Goal: Task Accomplishment & Management: Manage account settings

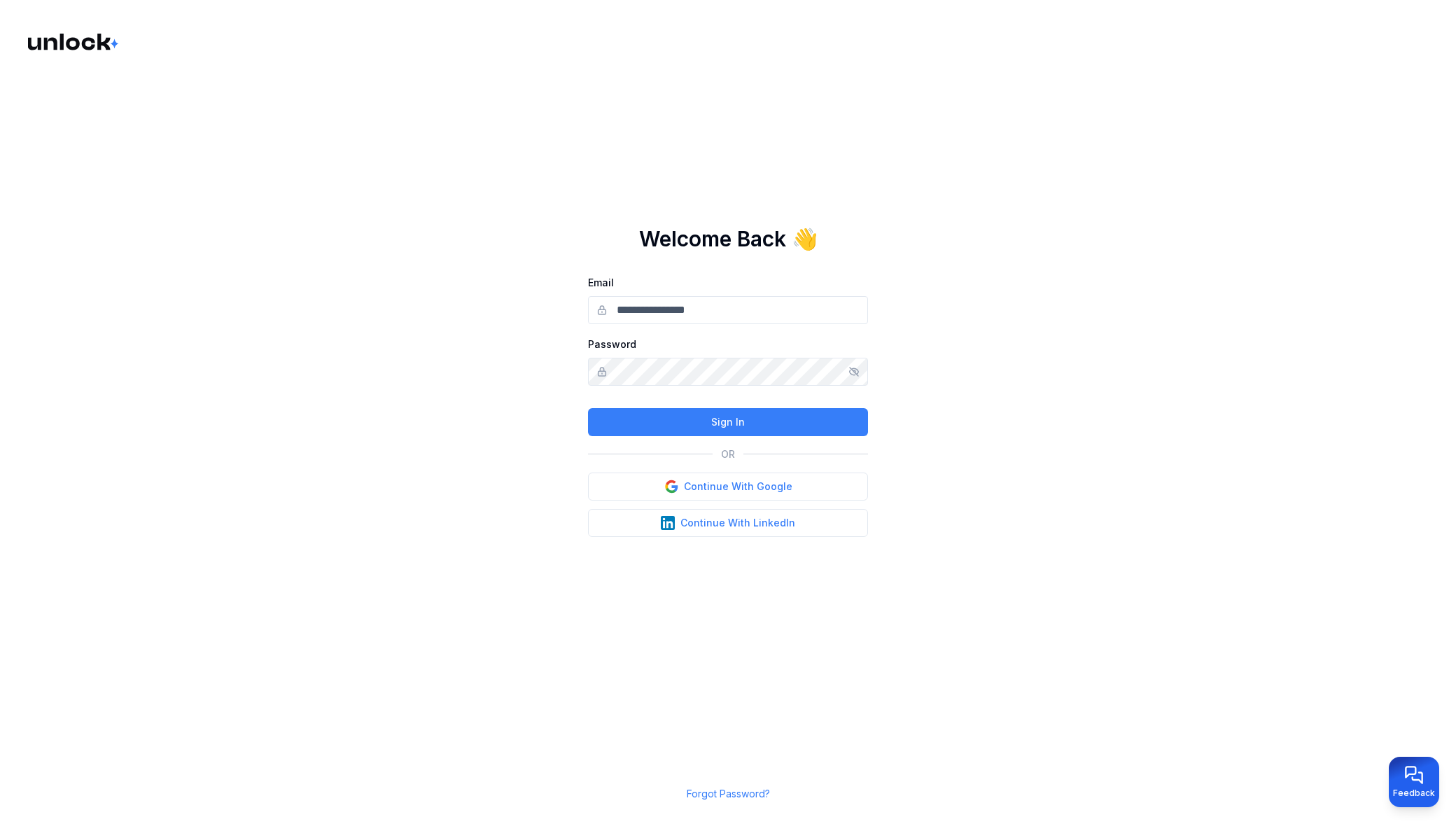
type input "**********"
click at [708, 430] on button "Sign In" at bounding box center [728, 422] width 280 height 28
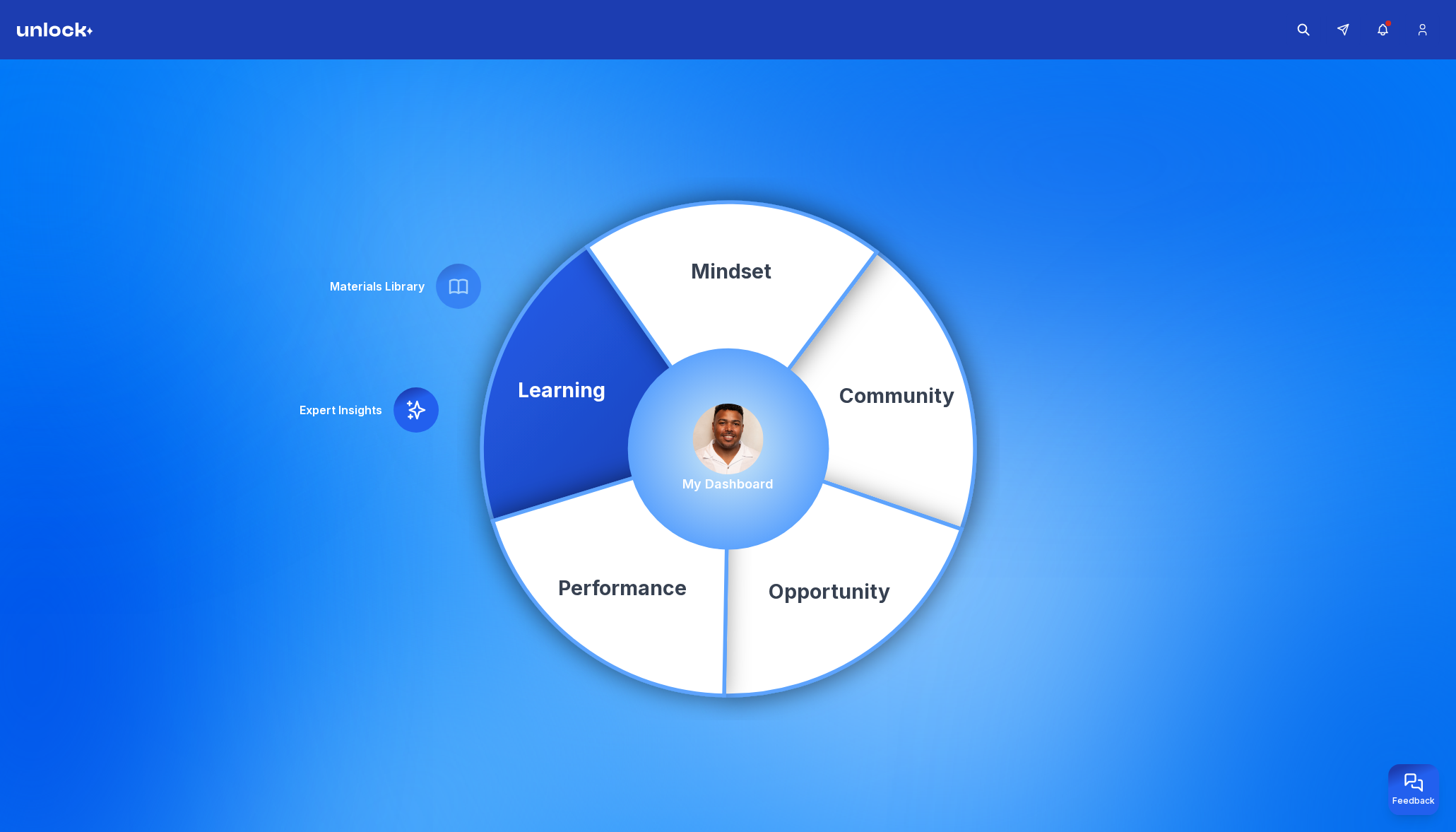
click at [717, 447] on img at bounding box center [728, 438] width 71 height 71
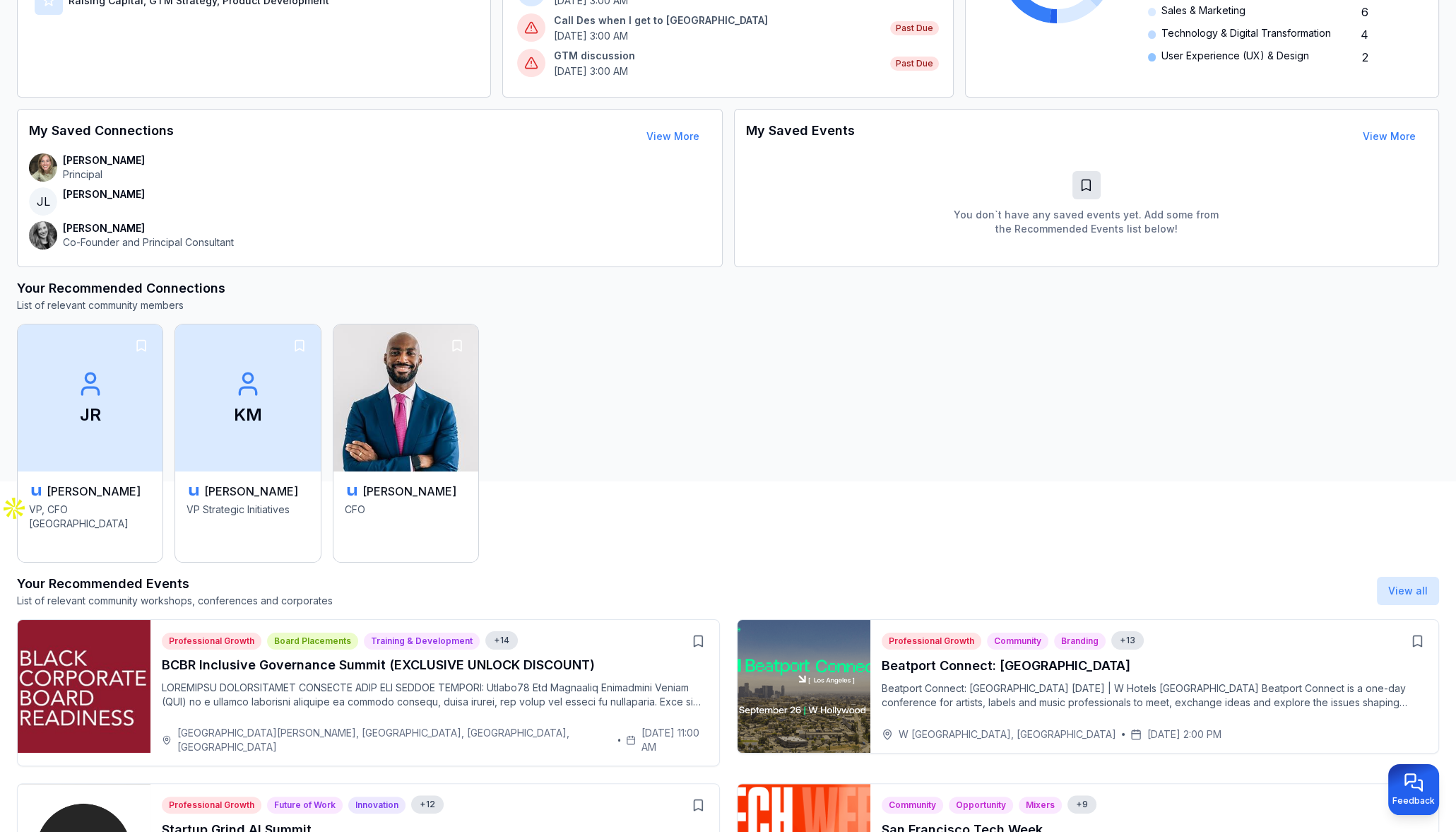
scroll to position [357, 0]
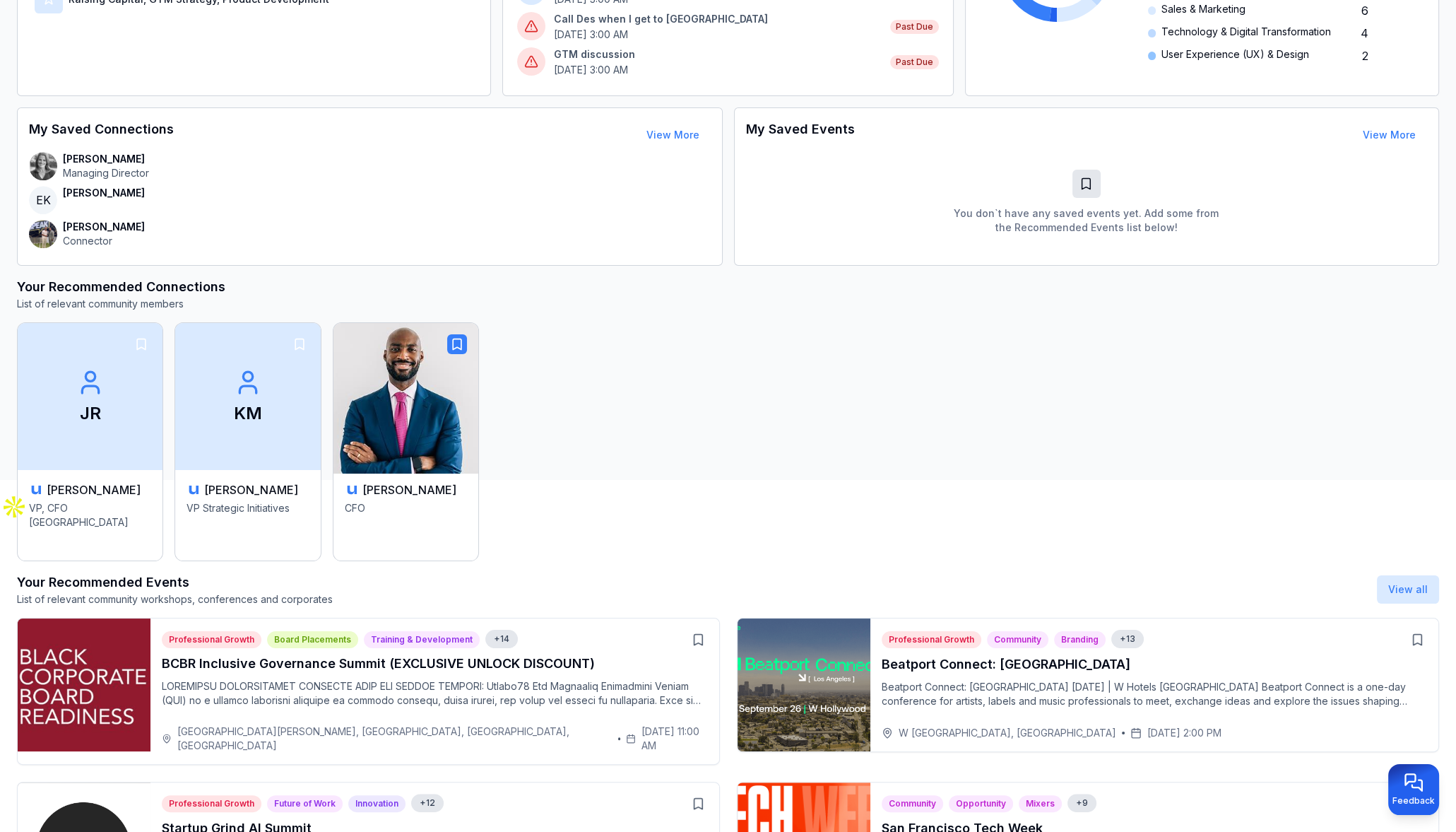
click at [450, 346] on icon "button" at bounding box center [456, 344] width 14 height 14
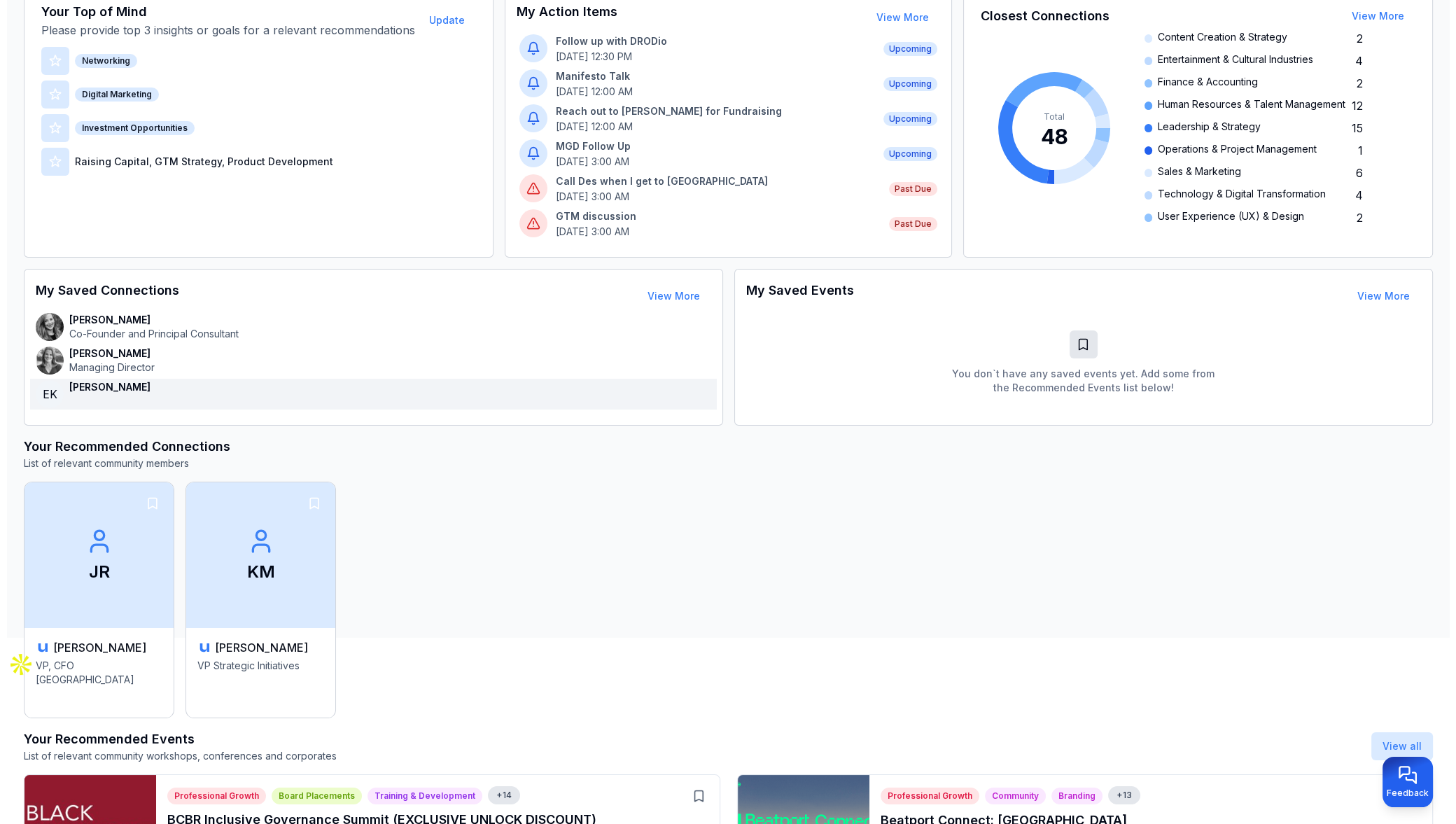
scroll to position [0, 0]
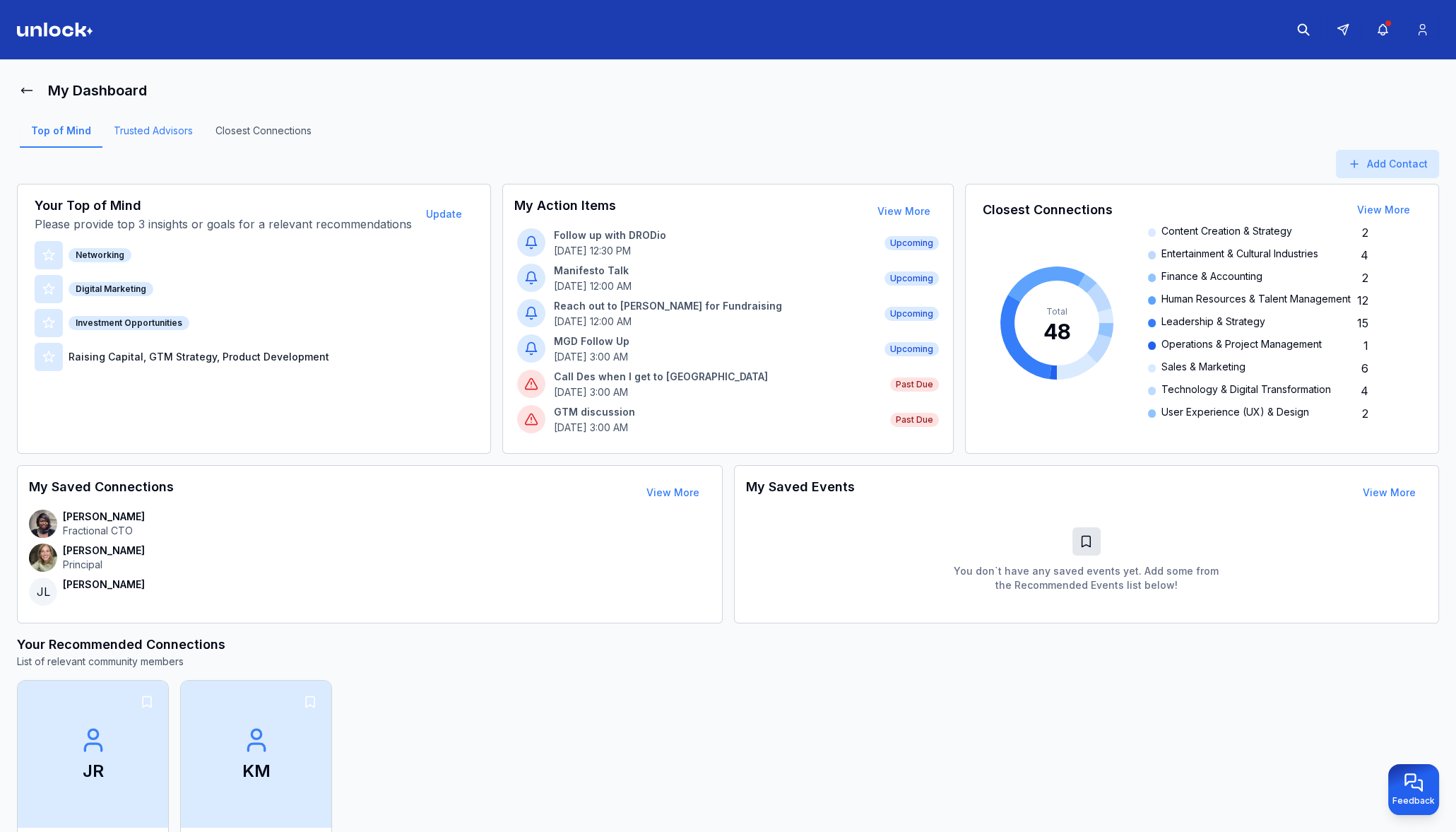
click at [137, 131] on link "Trusted Advisors" at bounding box center [153, 135] width 102 height 24
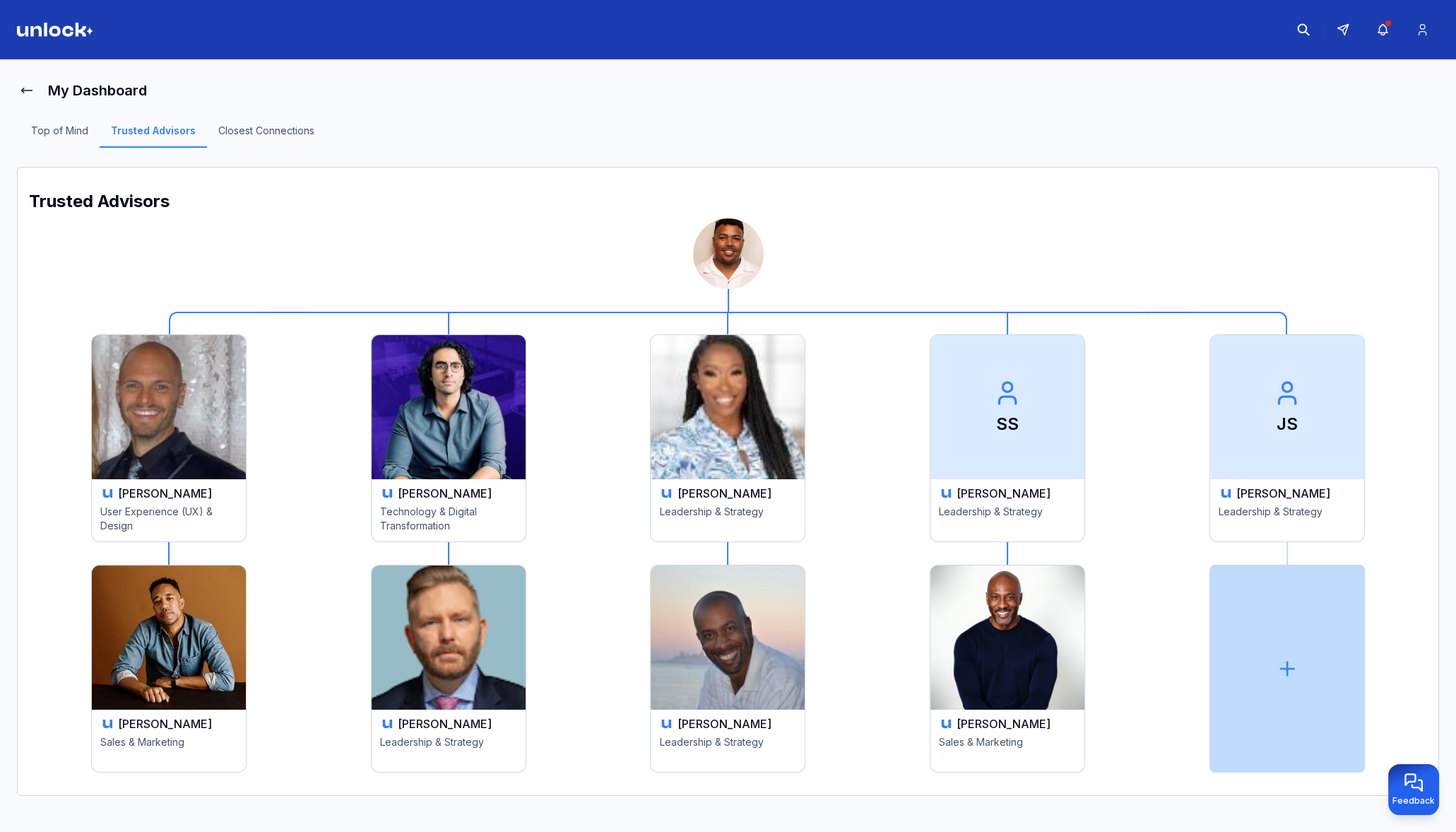
click at [1293, 665] on icon at bounding box center [1286, 668] width 22 height 22
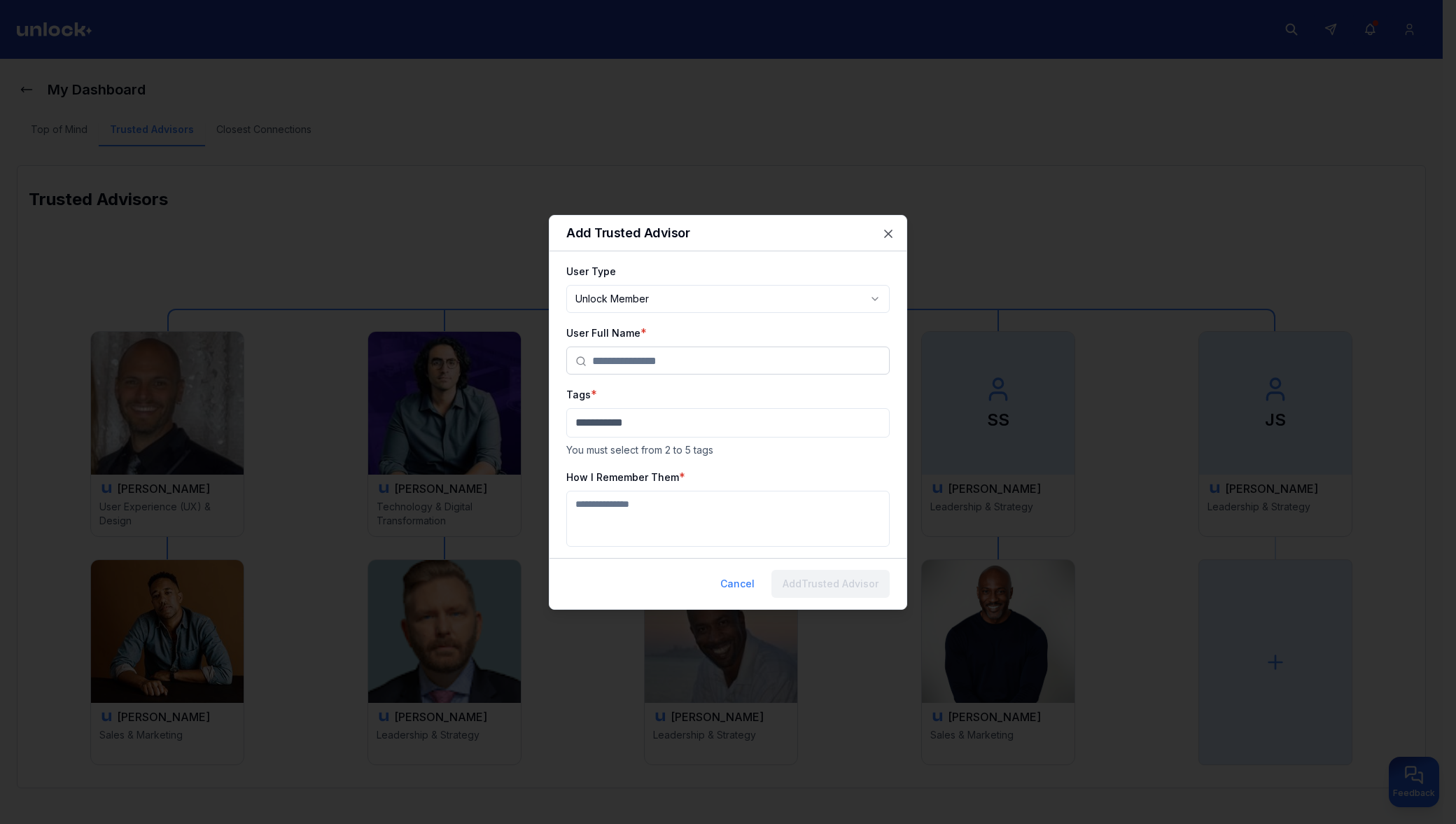
click at [654, 362] on input "text" at bounding box center [737, 361] width 289 height 28
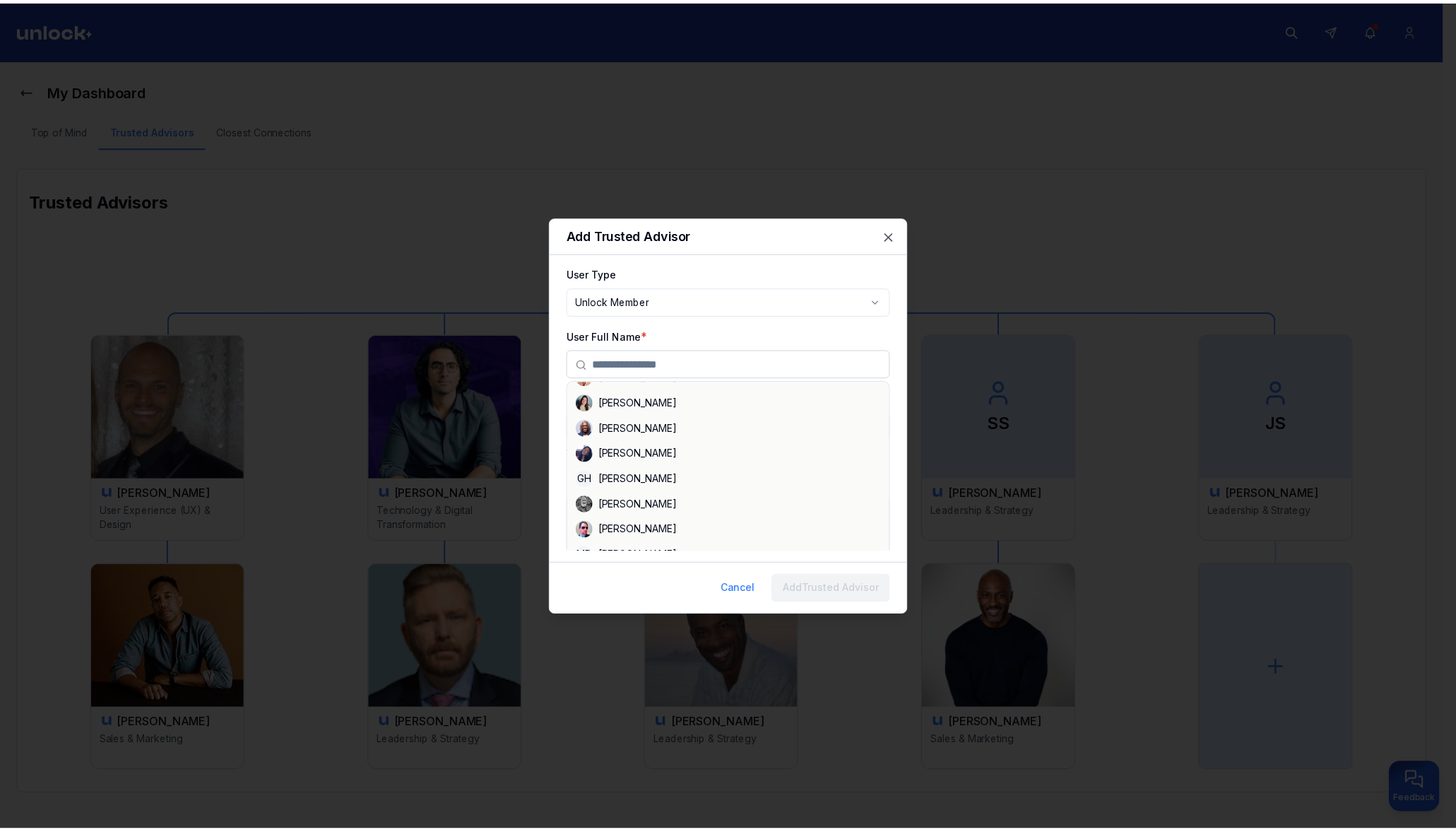
scroll to position [1981, 0]
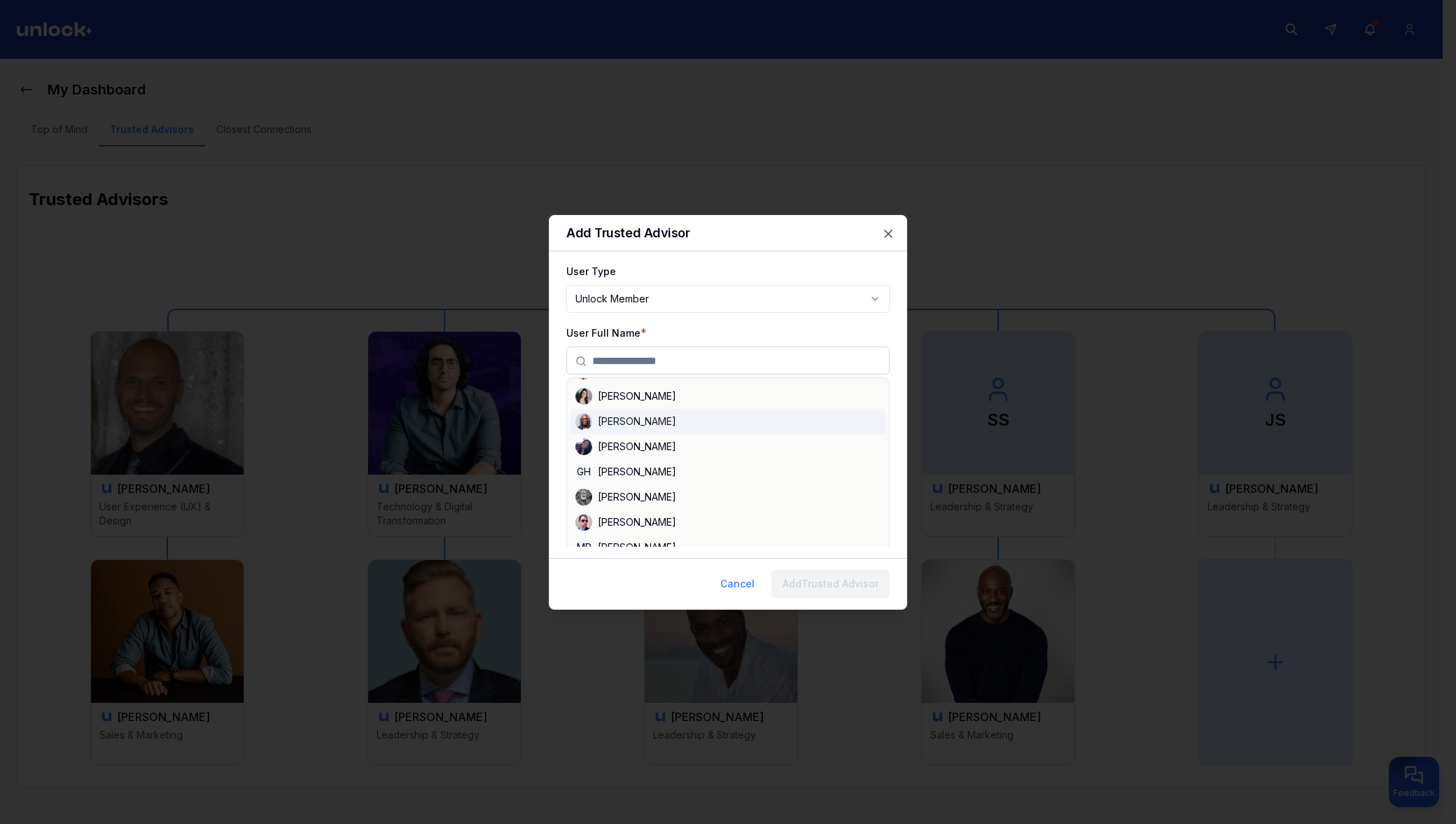
click at [760, 300] on body "**********" at bounding box center [721, 412] width 1443 height 824
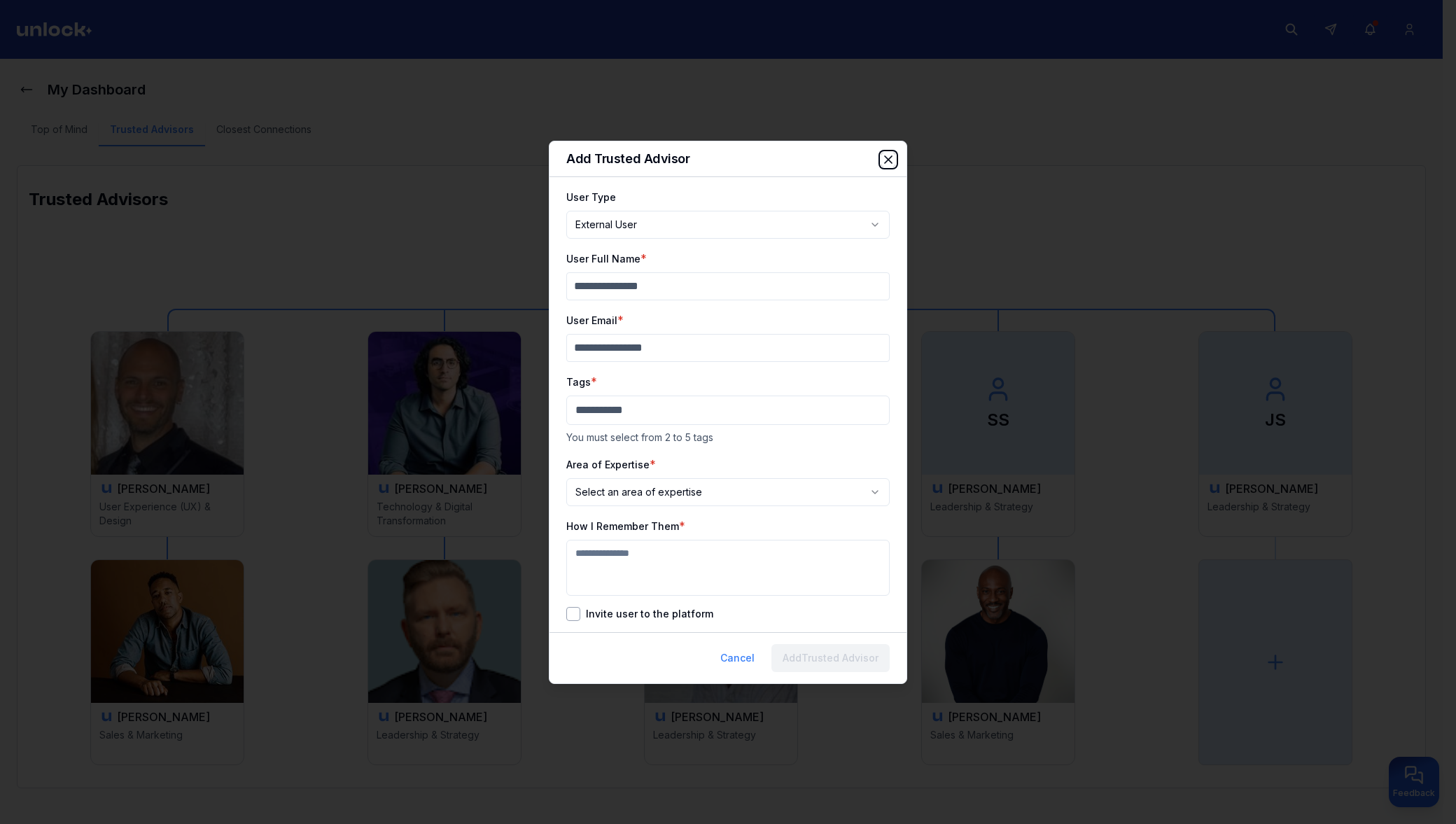
click at [887, 159] on icon "button" at bounding box center [888, 159] width 7 height 7
select select "********"
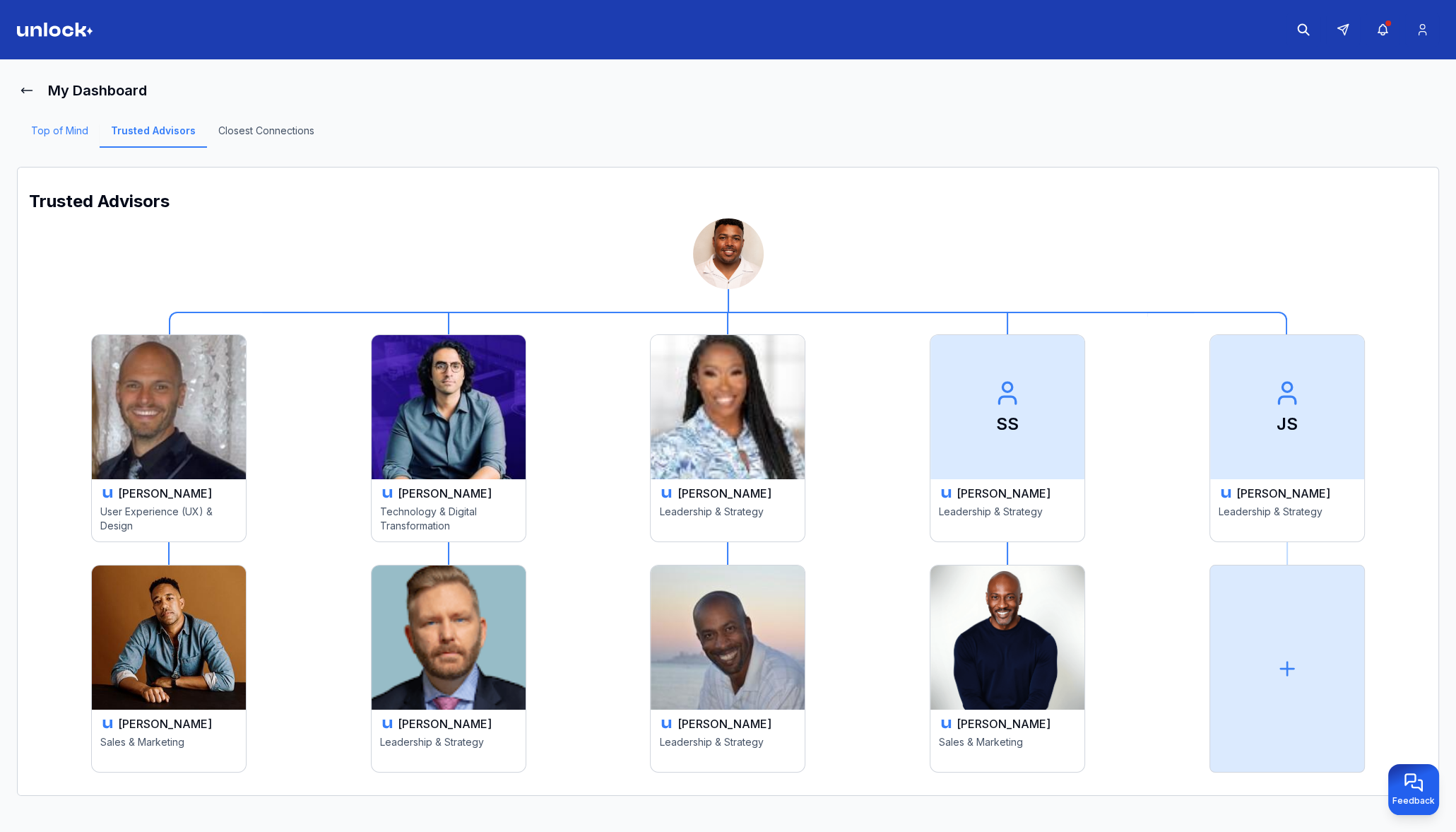
click at [52, 132] on link "Top of Mind" at bounding box center [60, 135] width 80 height 24
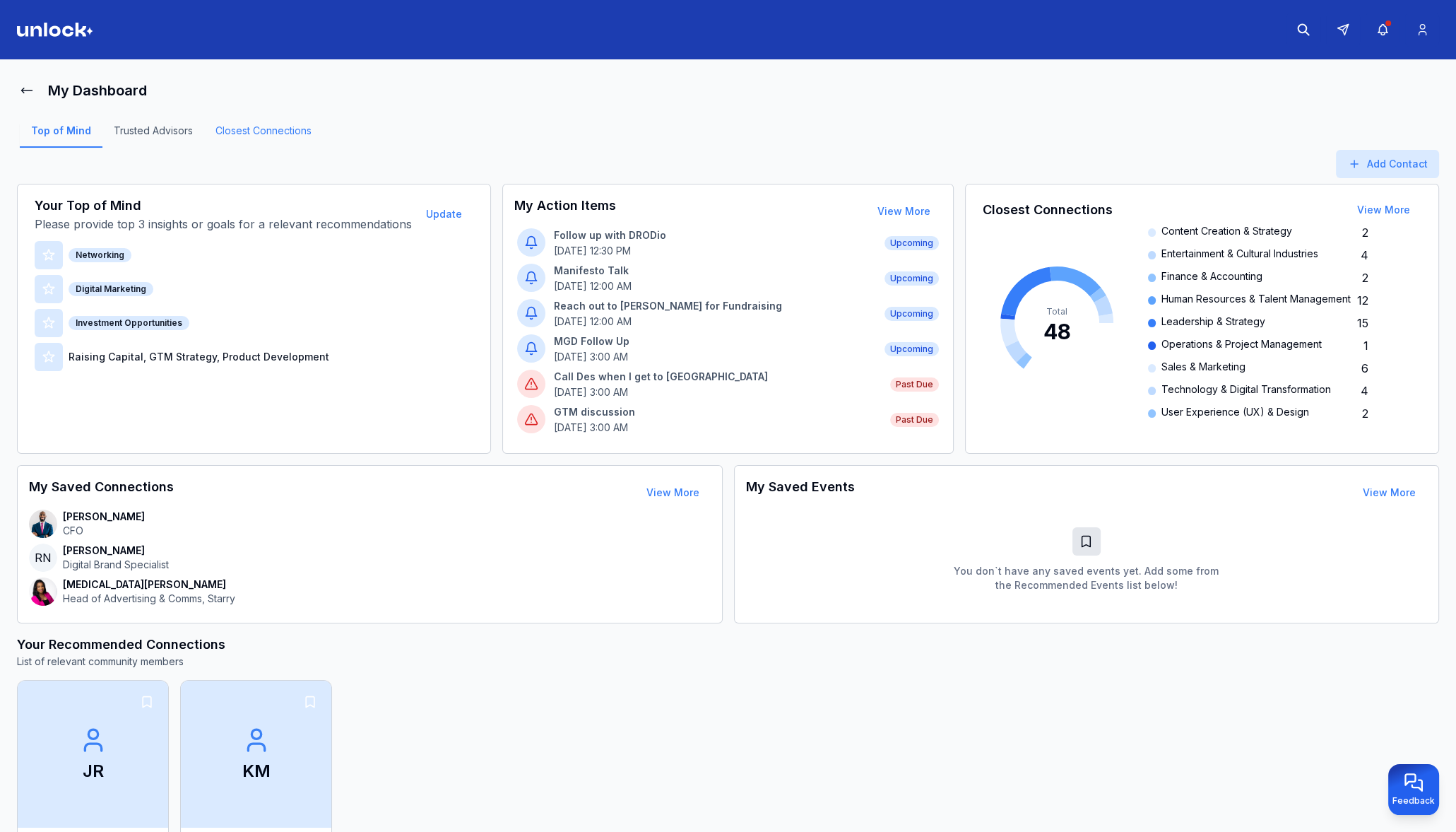
click at [277, 133] on link "Closest Connections" at bounding box center [263, 135] width 119 height 24
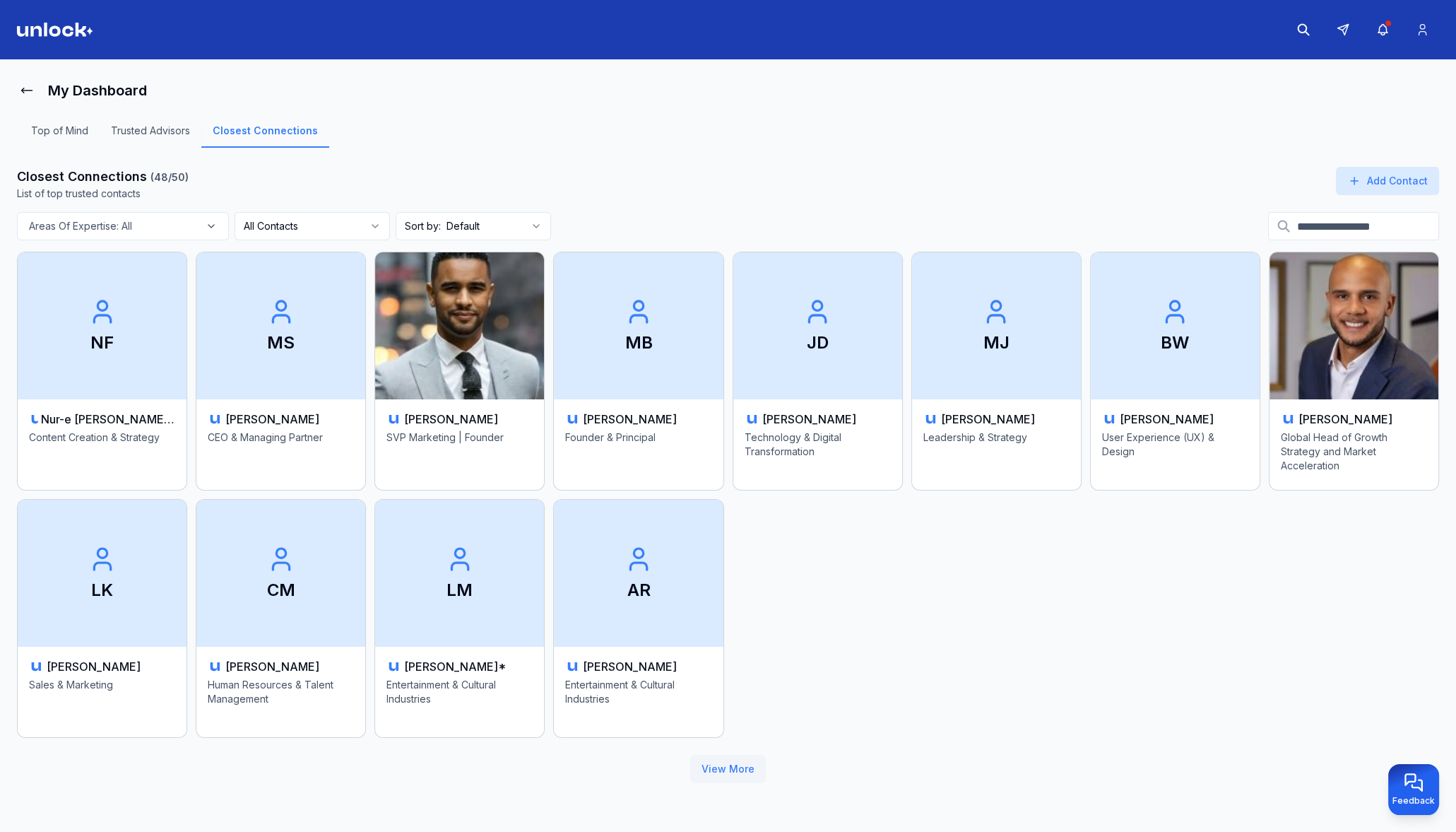
click at [710, 763] on button "View More" at bounding box center [728, 769] width 76 height 28
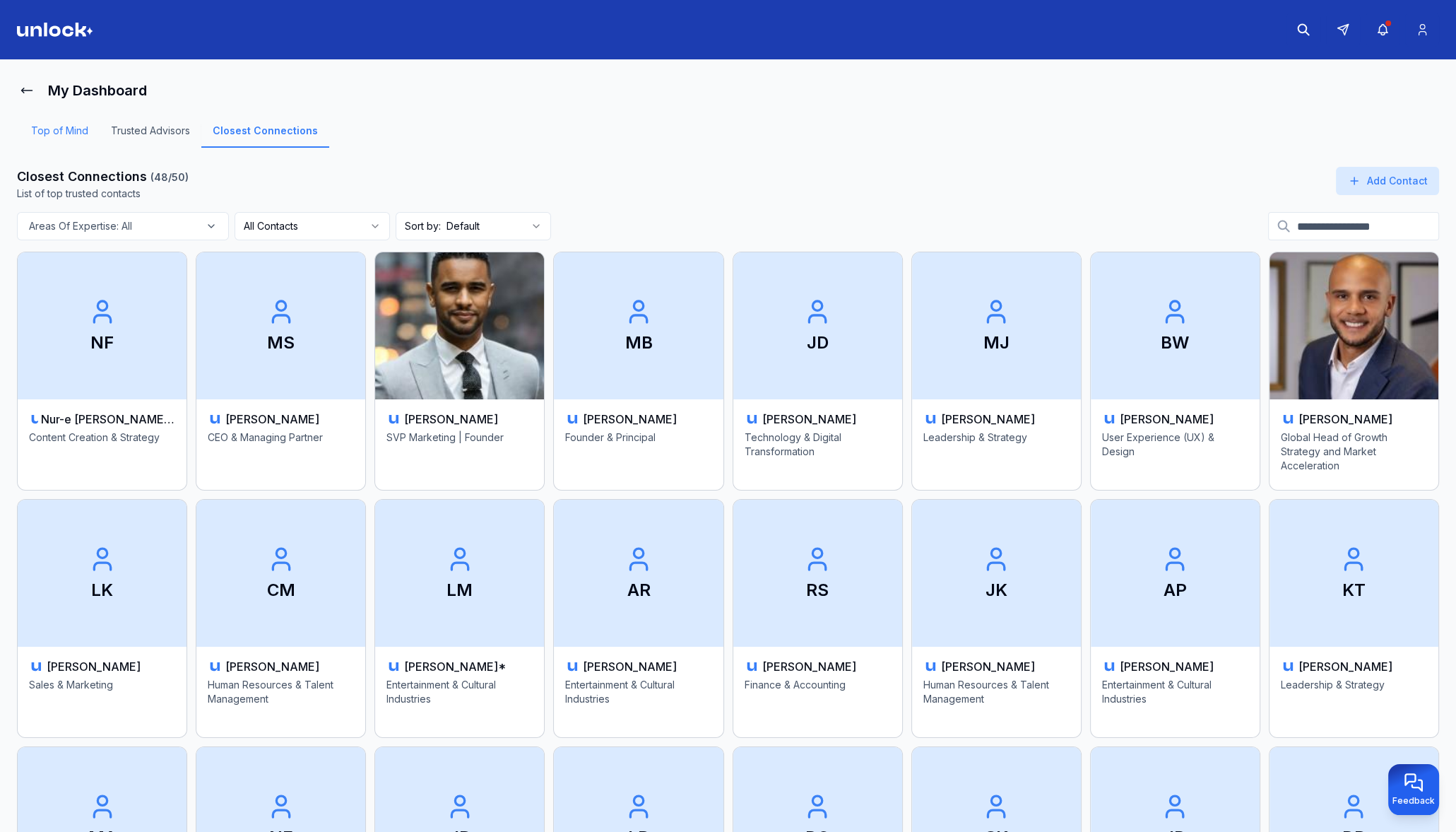
click at [63, 132] on link "Top of Mind" at bounding box center [60, 135] width 80 height 24
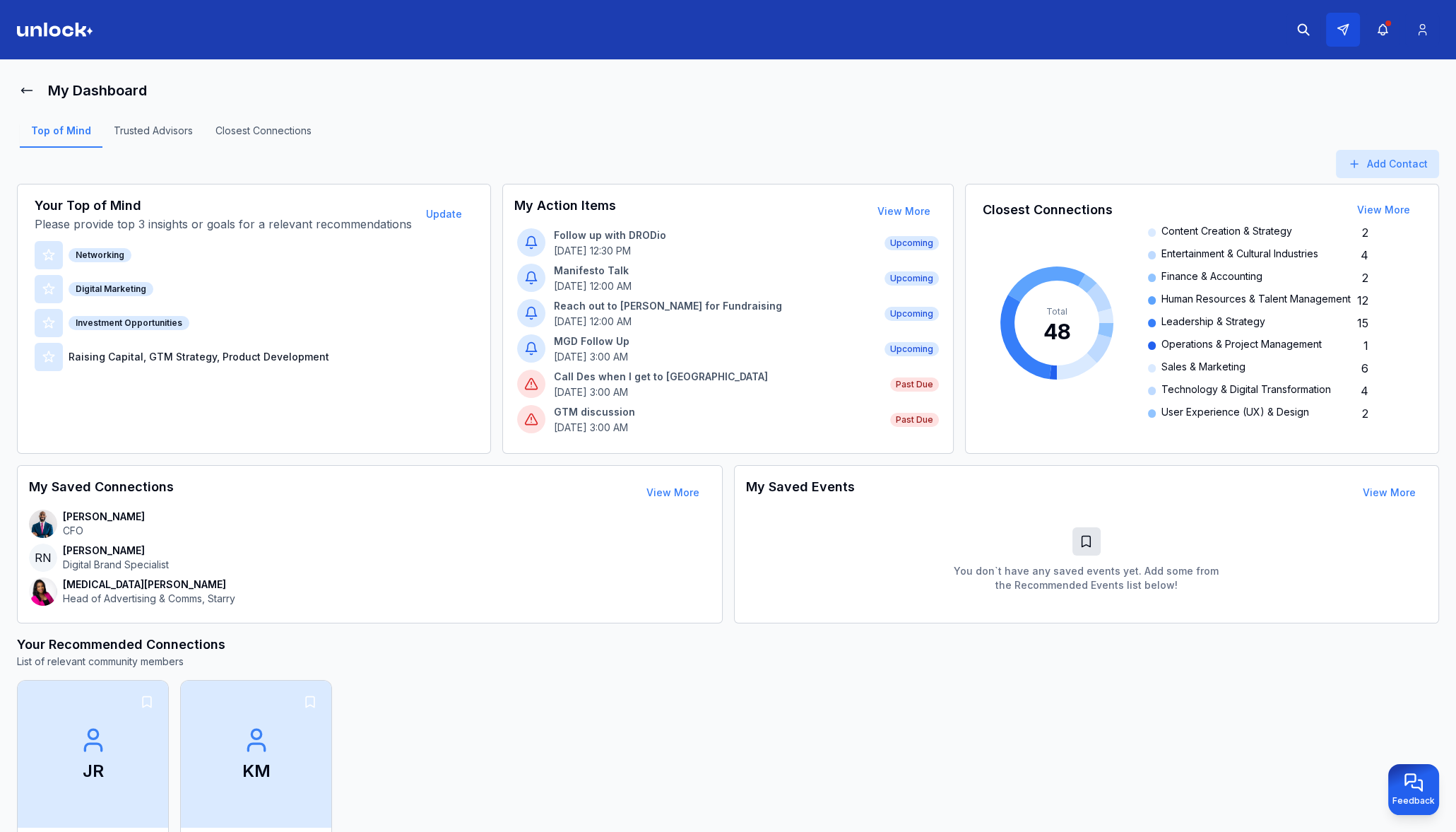
click at [1332, 24] on button at bounding box center [1343, 29] width 34 height 34
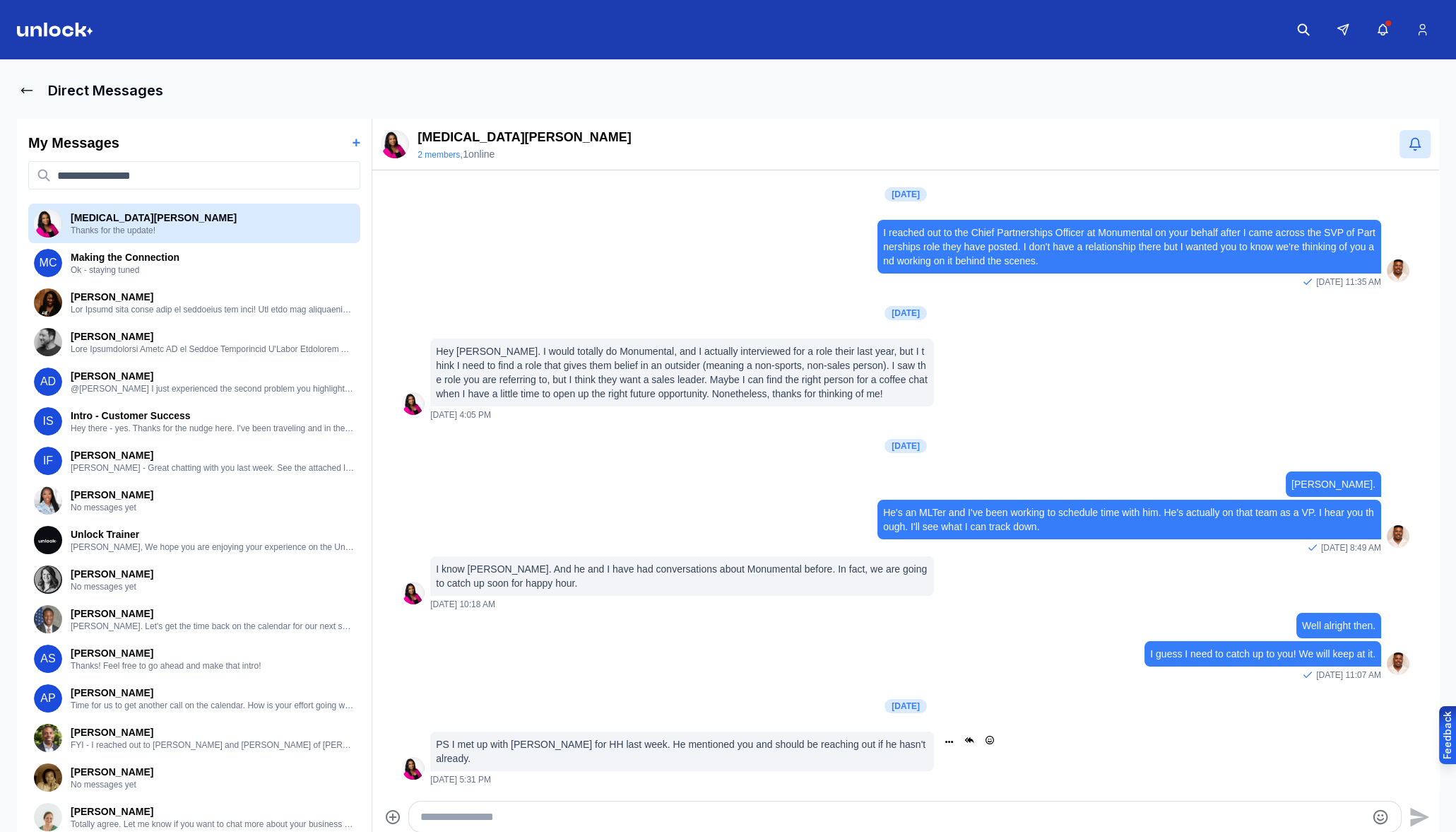
scroll to position [483, 0]
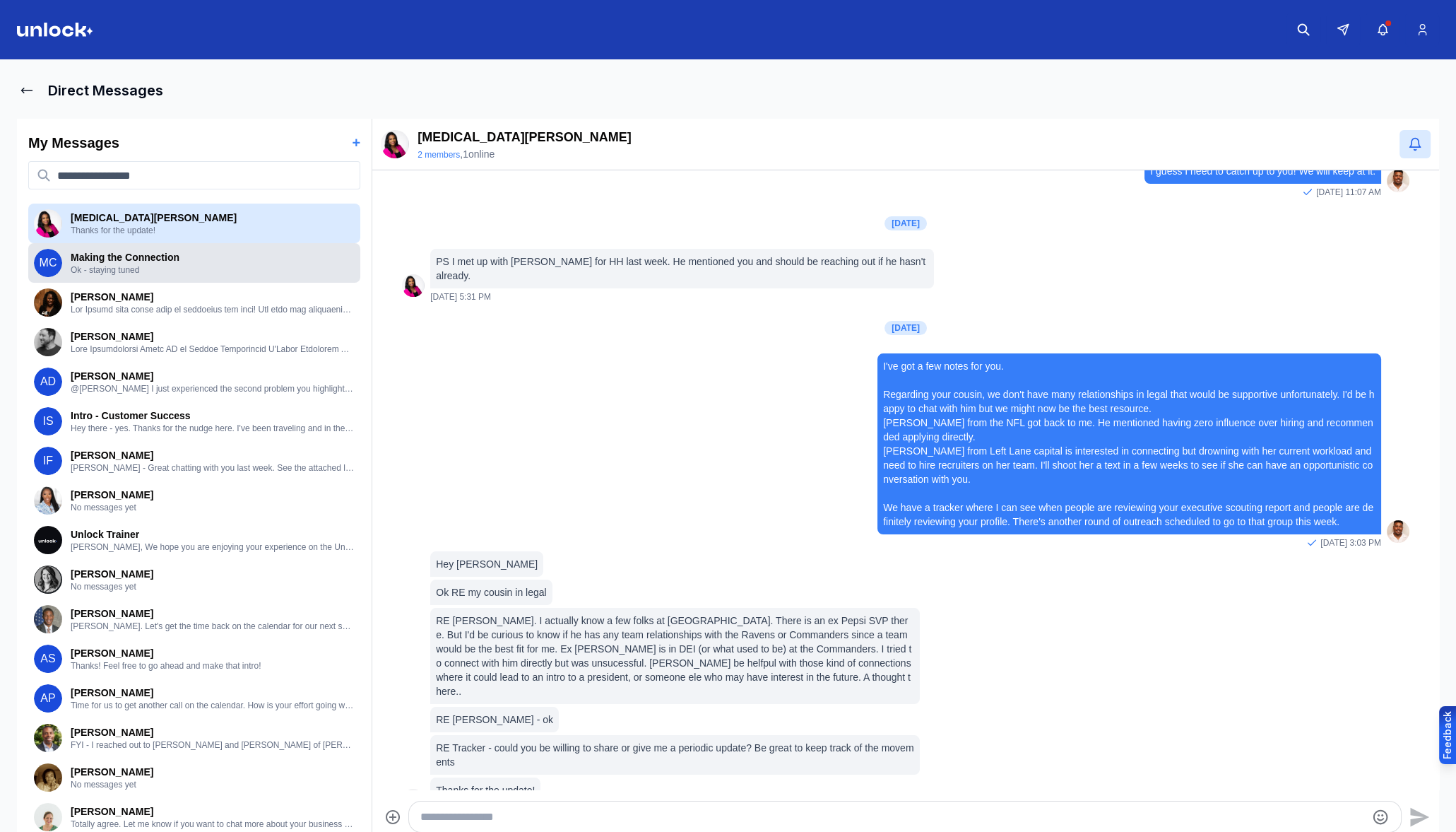
click at [161, 275] on p "Ok - staying tuned" at bounding box center [212, 270] width 284 height 12
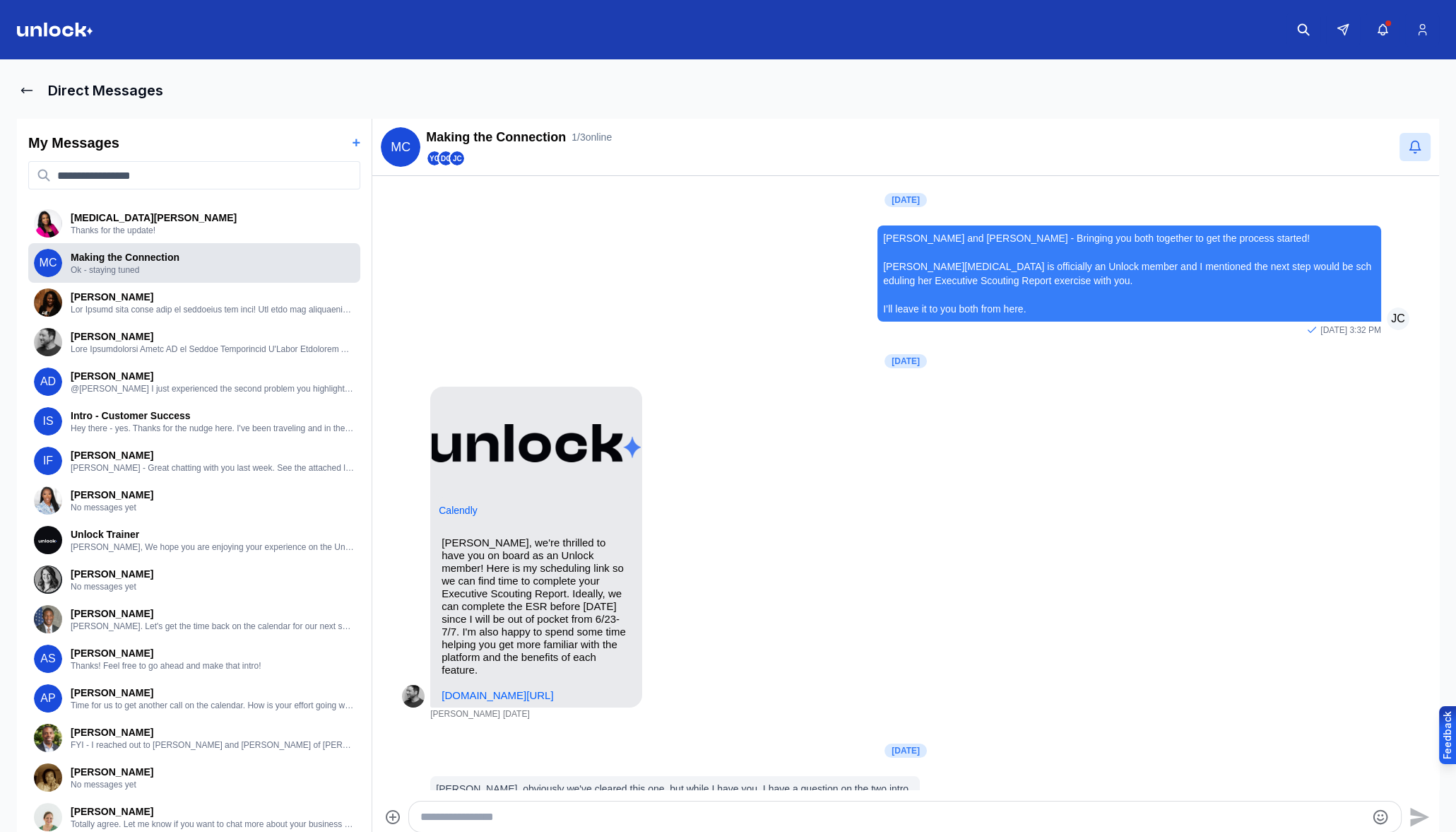
scroll to position [631, 0]
click at [26, 93] on icon at bounding box center [27, 90] width 14 height 14
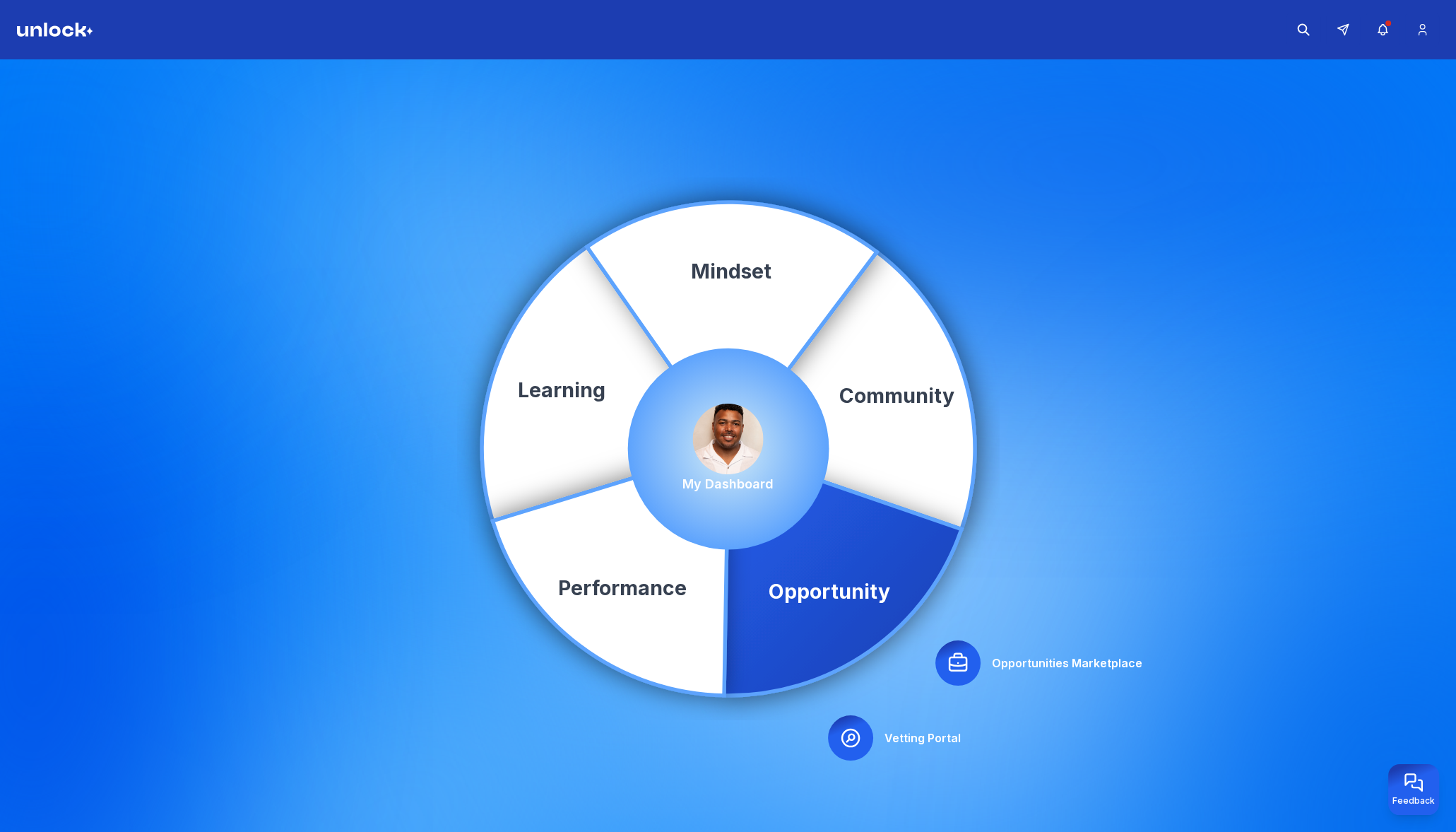
click at [953, 657] on icon at bounding box center [957, 662] width 17 height 17
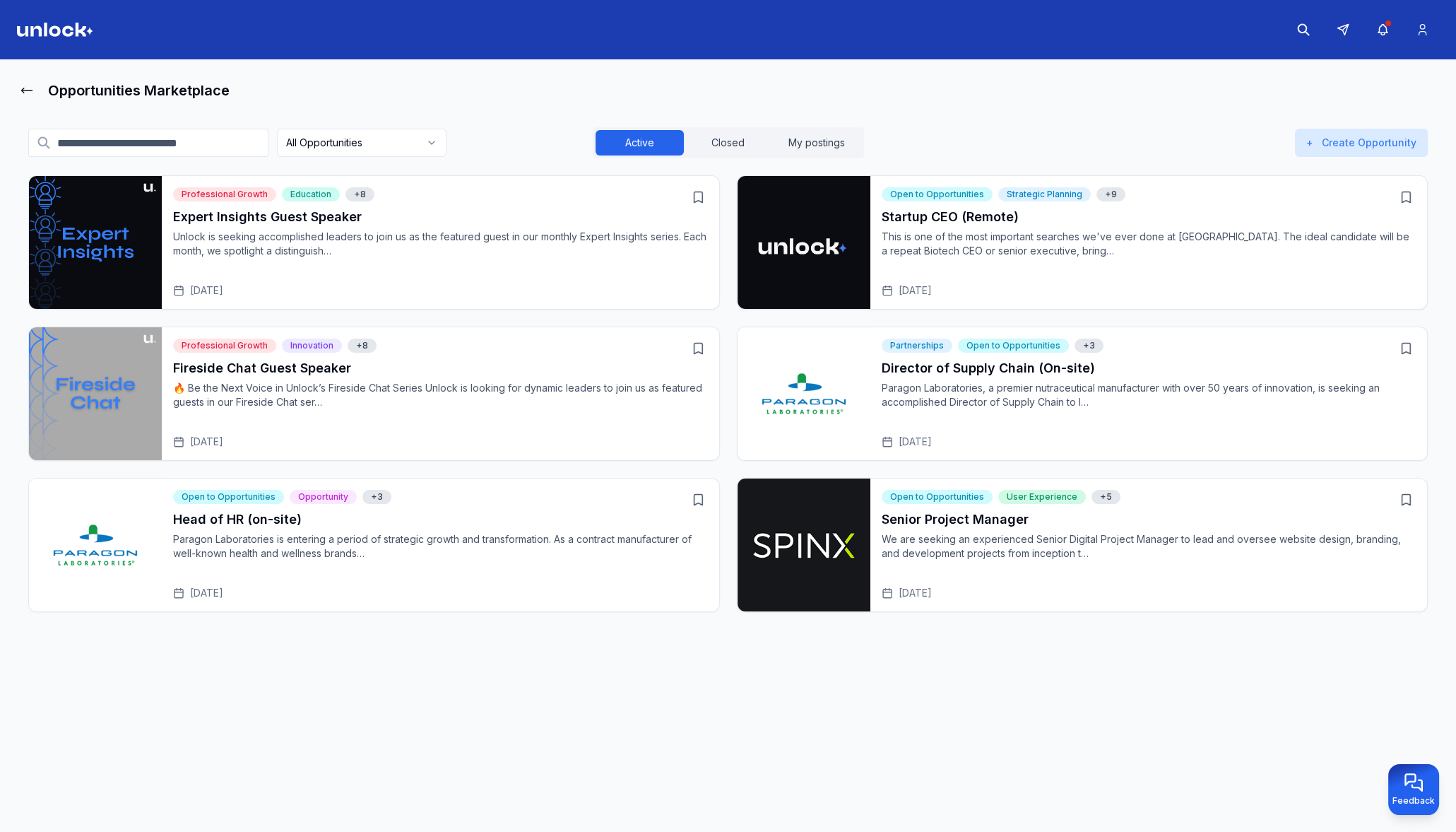
click at [979, 222] on h3 "Startup CEO (Remote)" at bounding box center [1149, 217] width 534 height 20
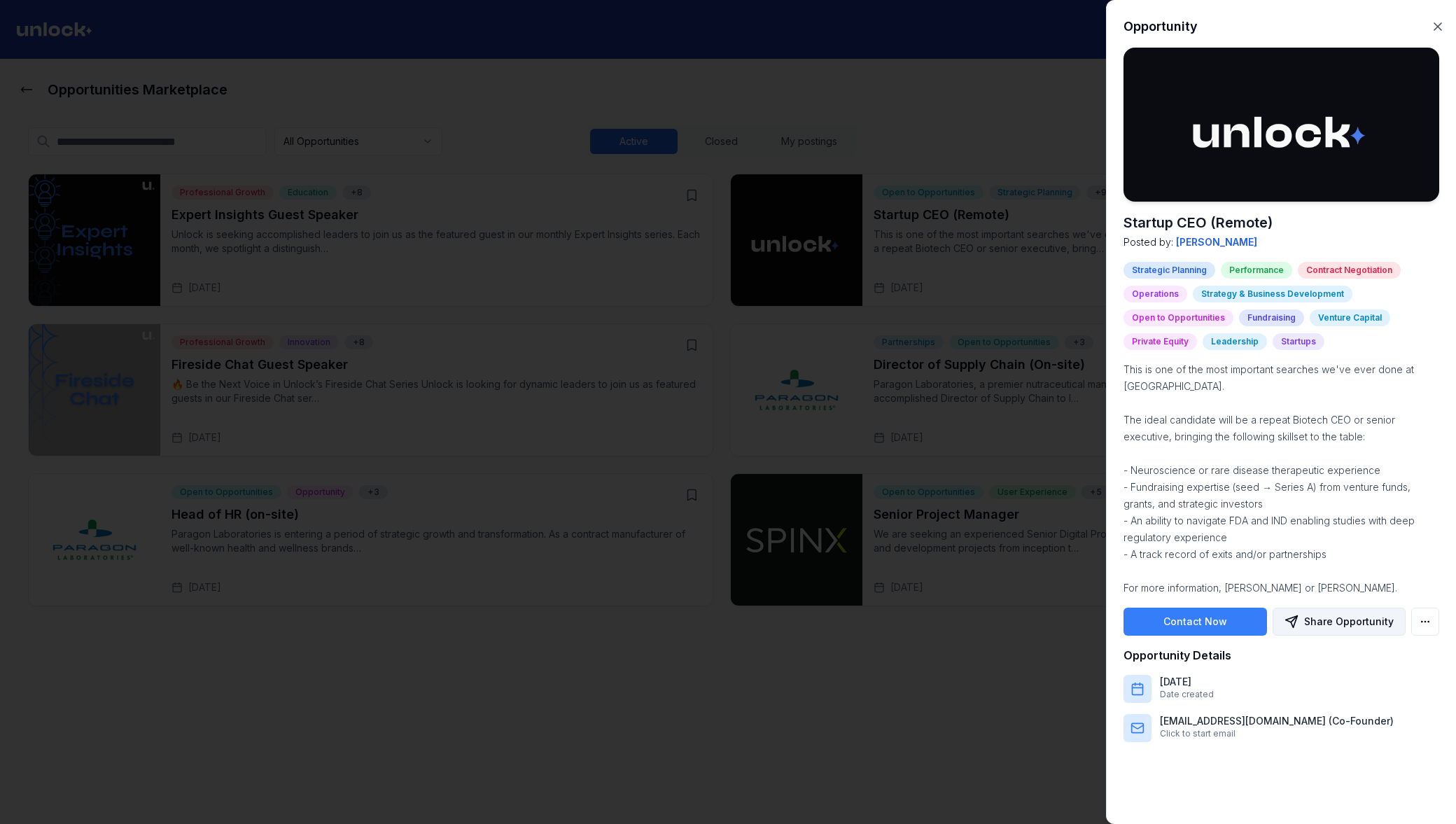
click at [1360, 620] on button "Share Opportunity" at bounding box center [1339, 621] width 133 height 28
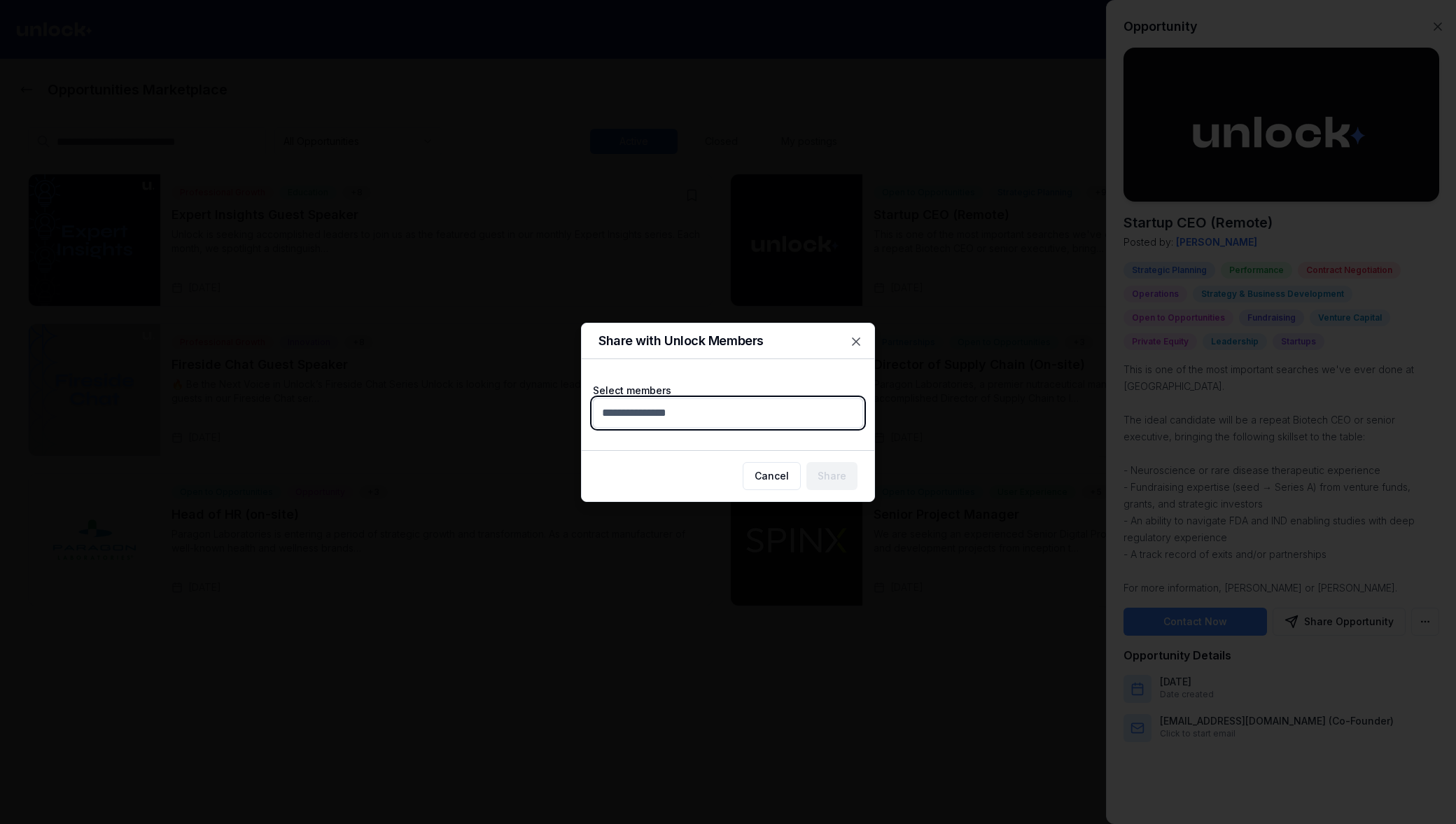
click at [780, 417] on body "Opportunities Marketplace All Opportunities Active Closed My postings + Create …" at bounding box center [721, 412] width 1443 height 824
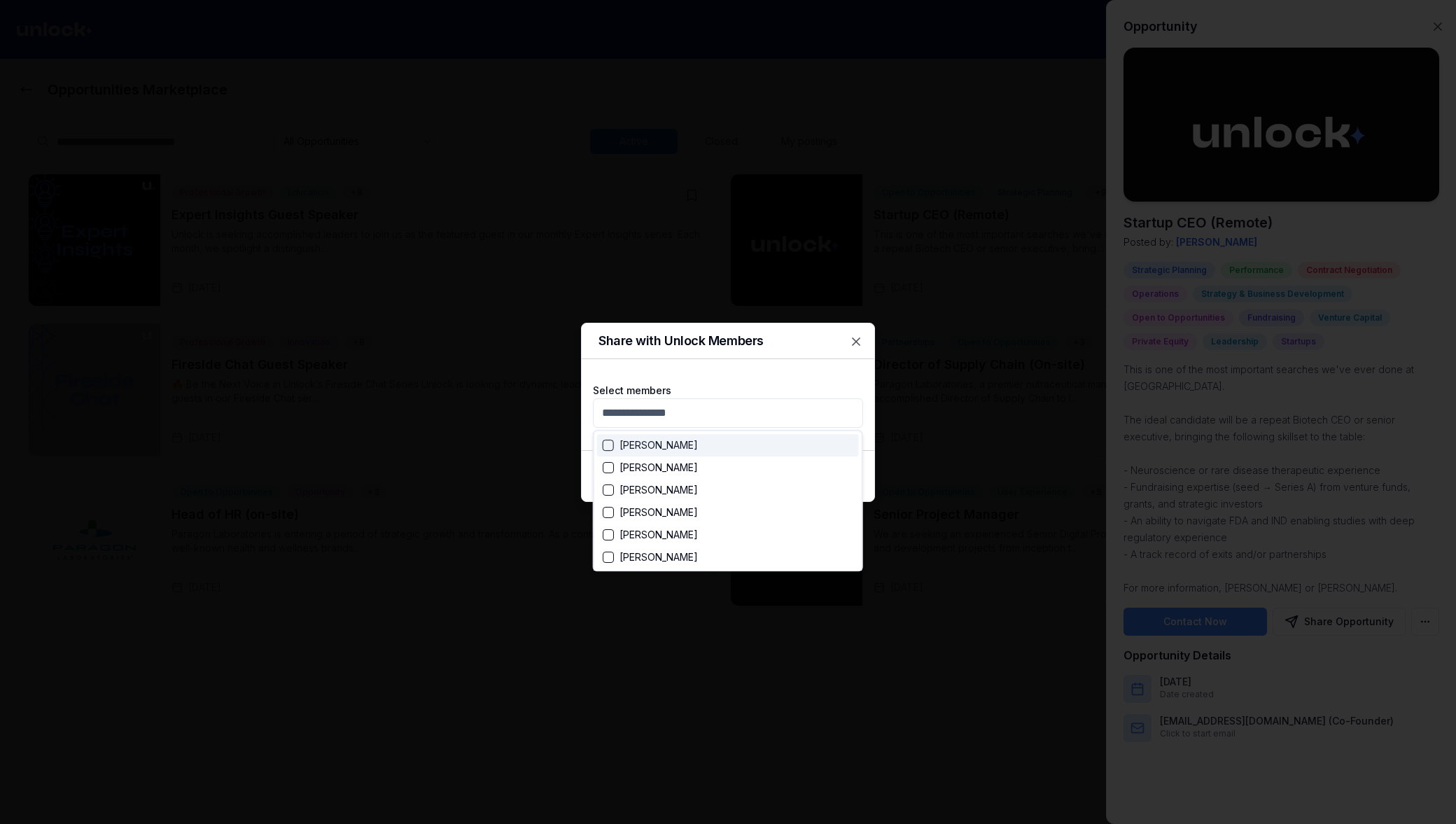
click at [852, 341] on div at bounding box center [728, 412] width 1456 height 824
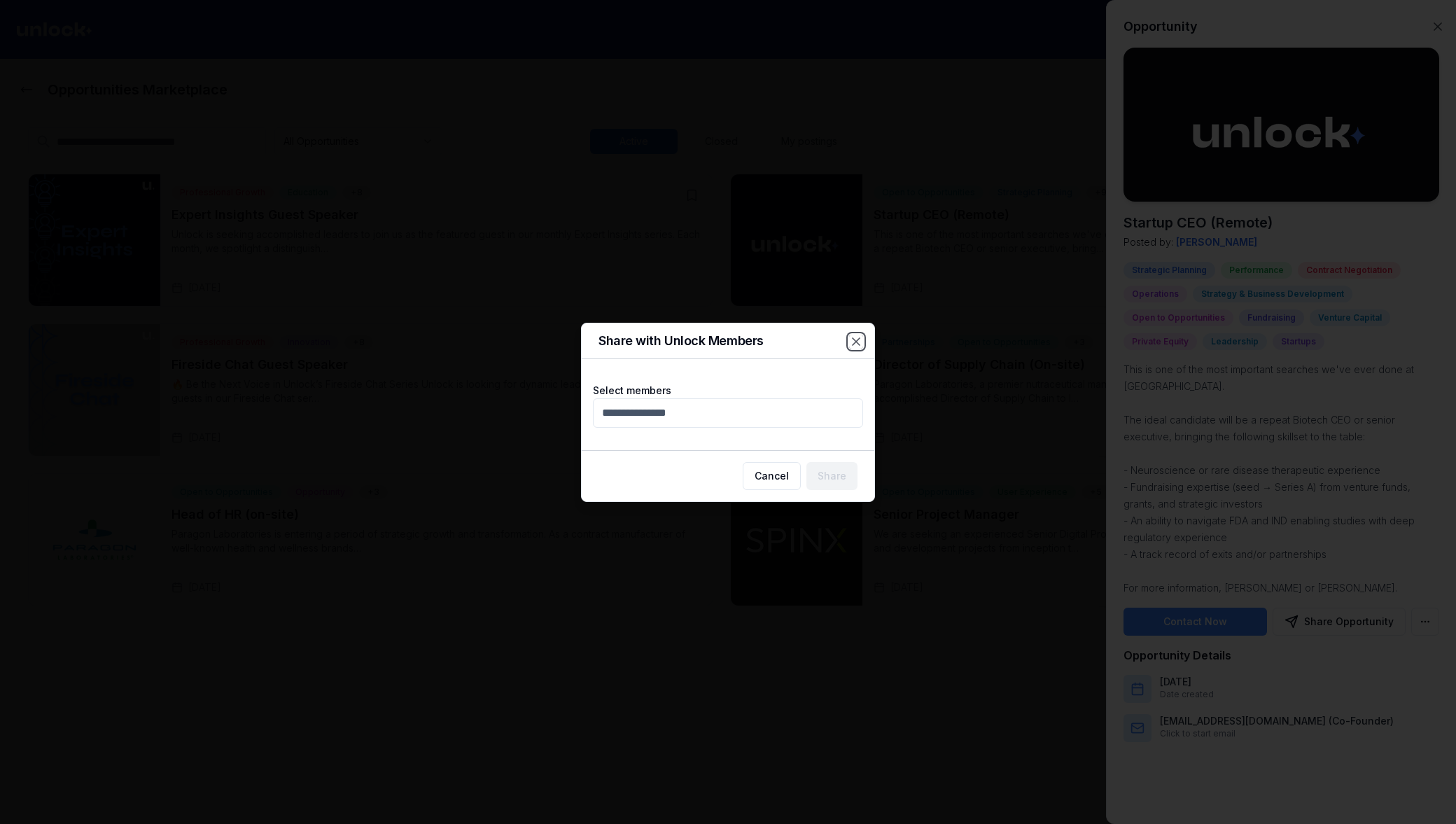
click at [852, 341] on icon "button" at bounding box center [855, 341] width 14 height 14
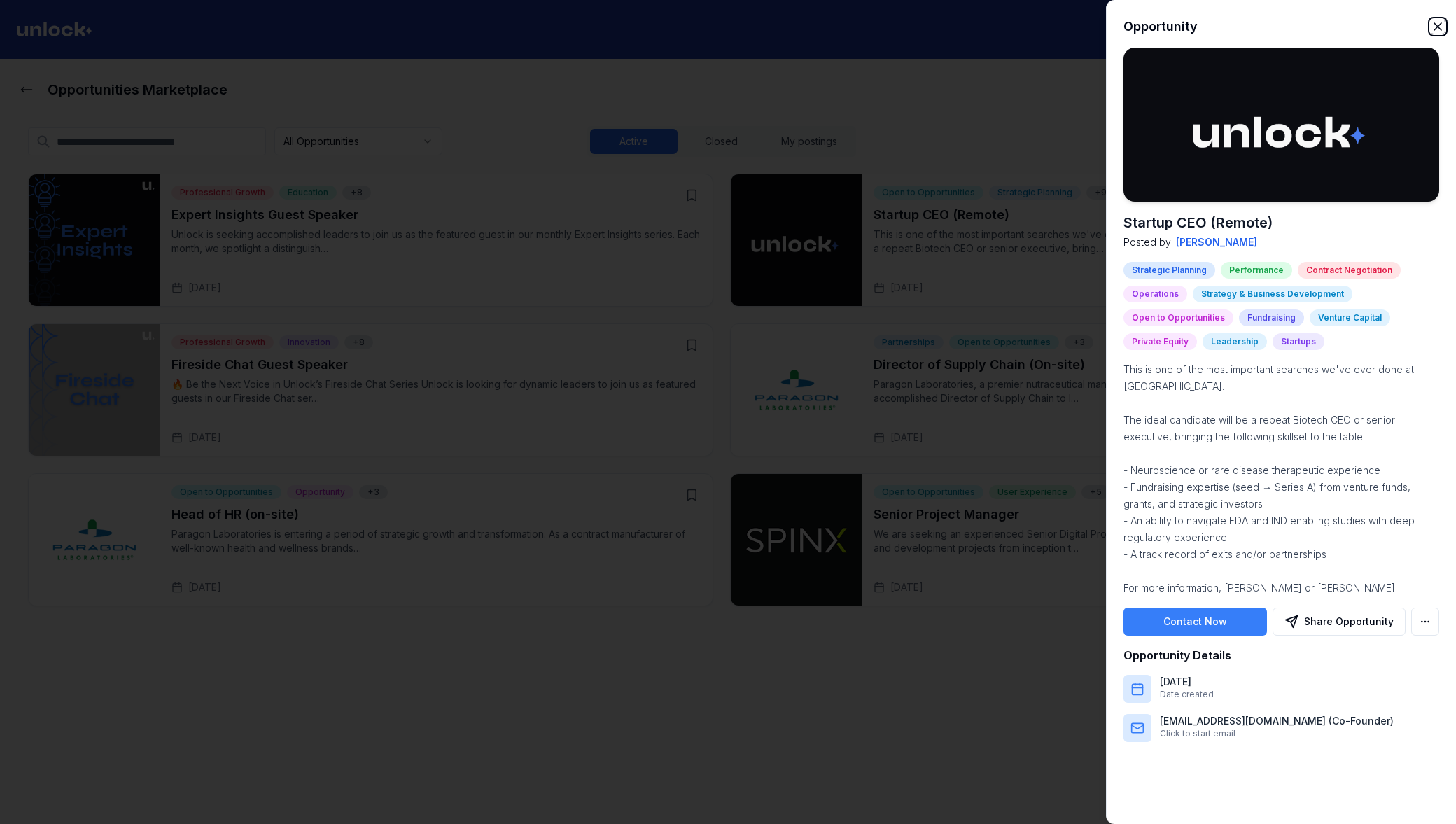
click at [1435, 22] on icon "button" at bounding box center [1437, 26] width 14 height 14
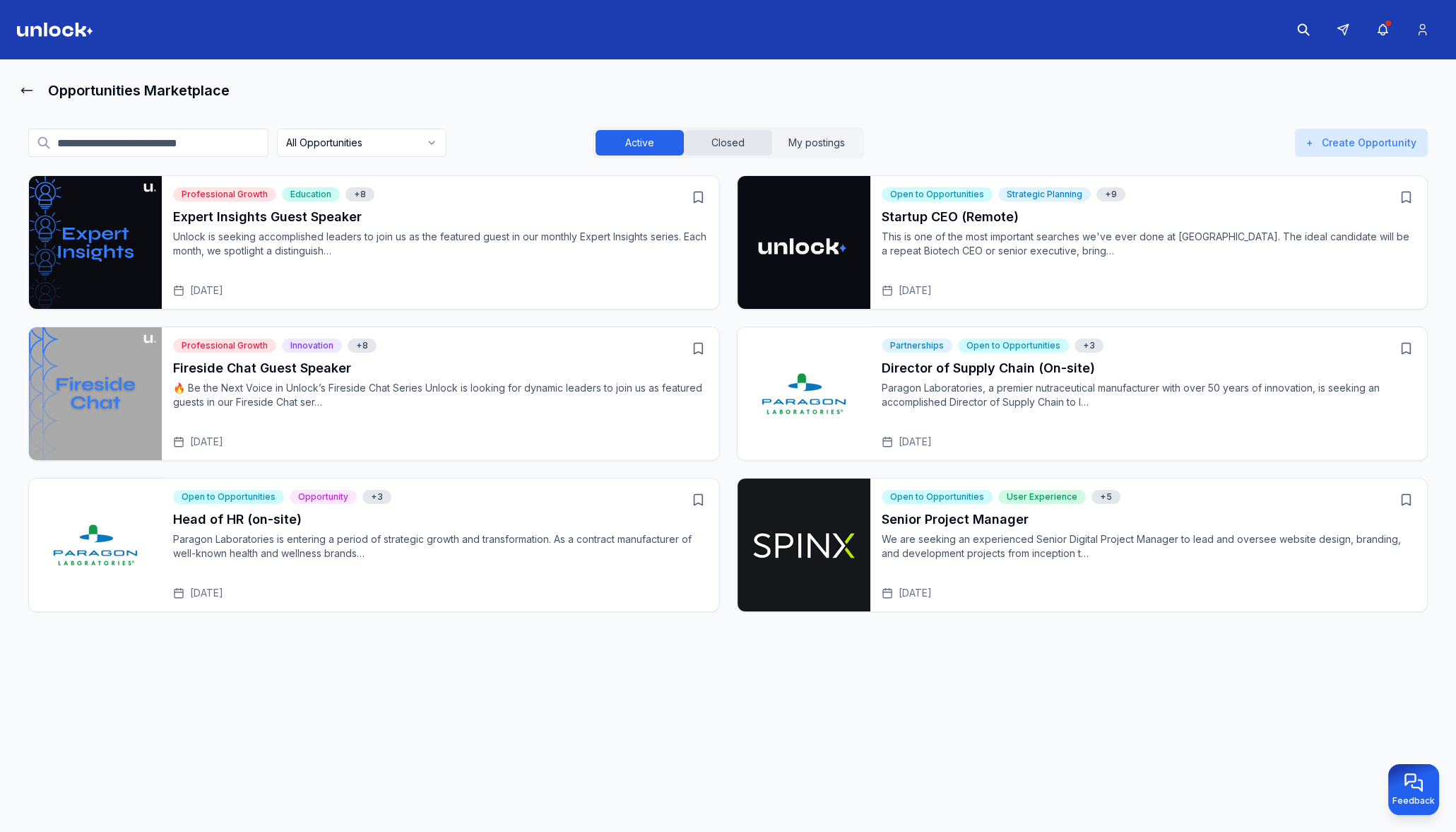
click at [708, 139] on button "Closed" at bounding box center [728, 142] width 88 height 26
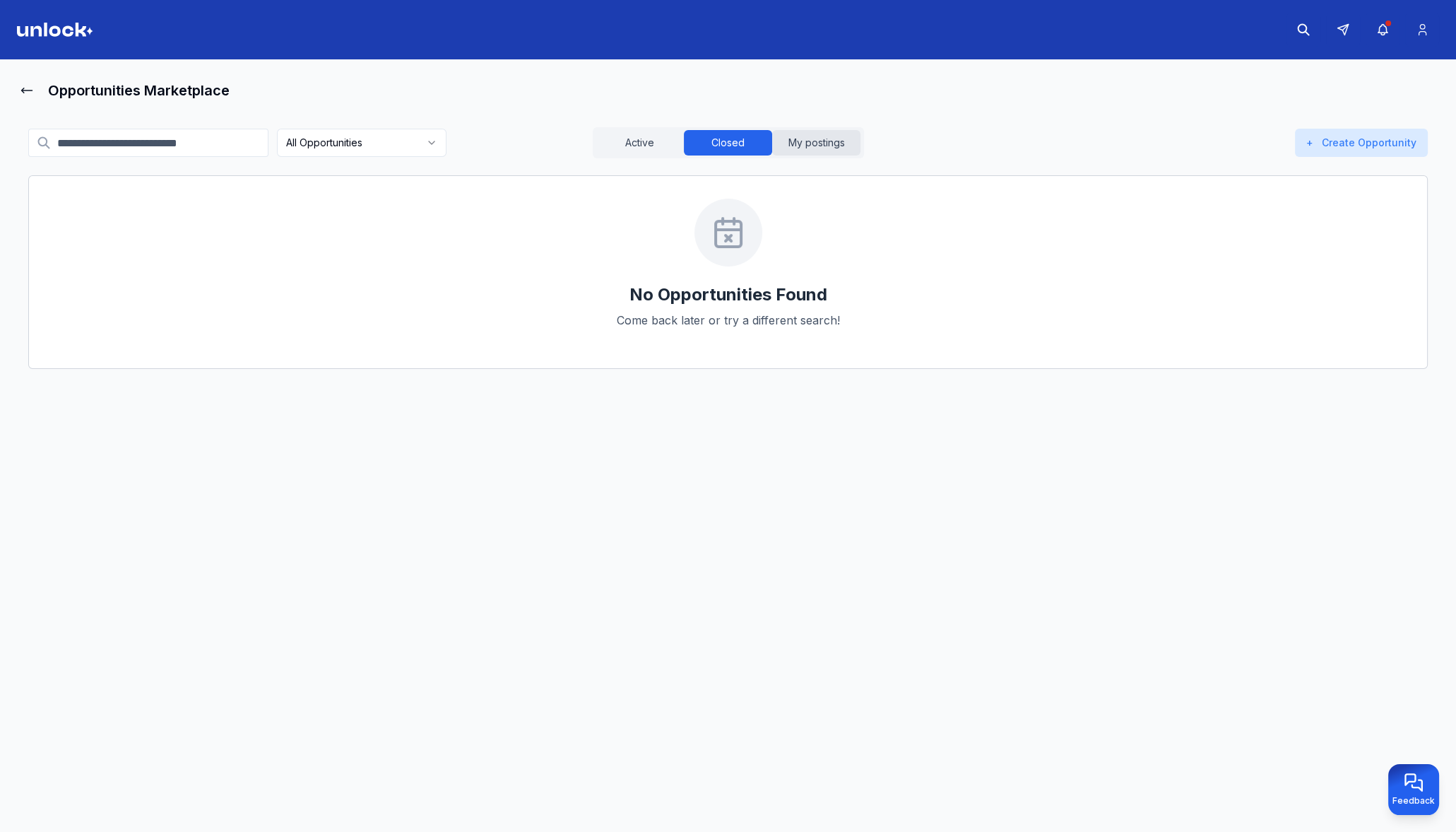
click at [818, 133] on button "My postings" at bounding box center [816, 142] width 88 height 26
click at [729, 139] on button "Closed" at bounding box center [728, 142] width 88 height 26
click at [657, 139] on button "Active" at bounding box center [639, 142] width 88 height 26
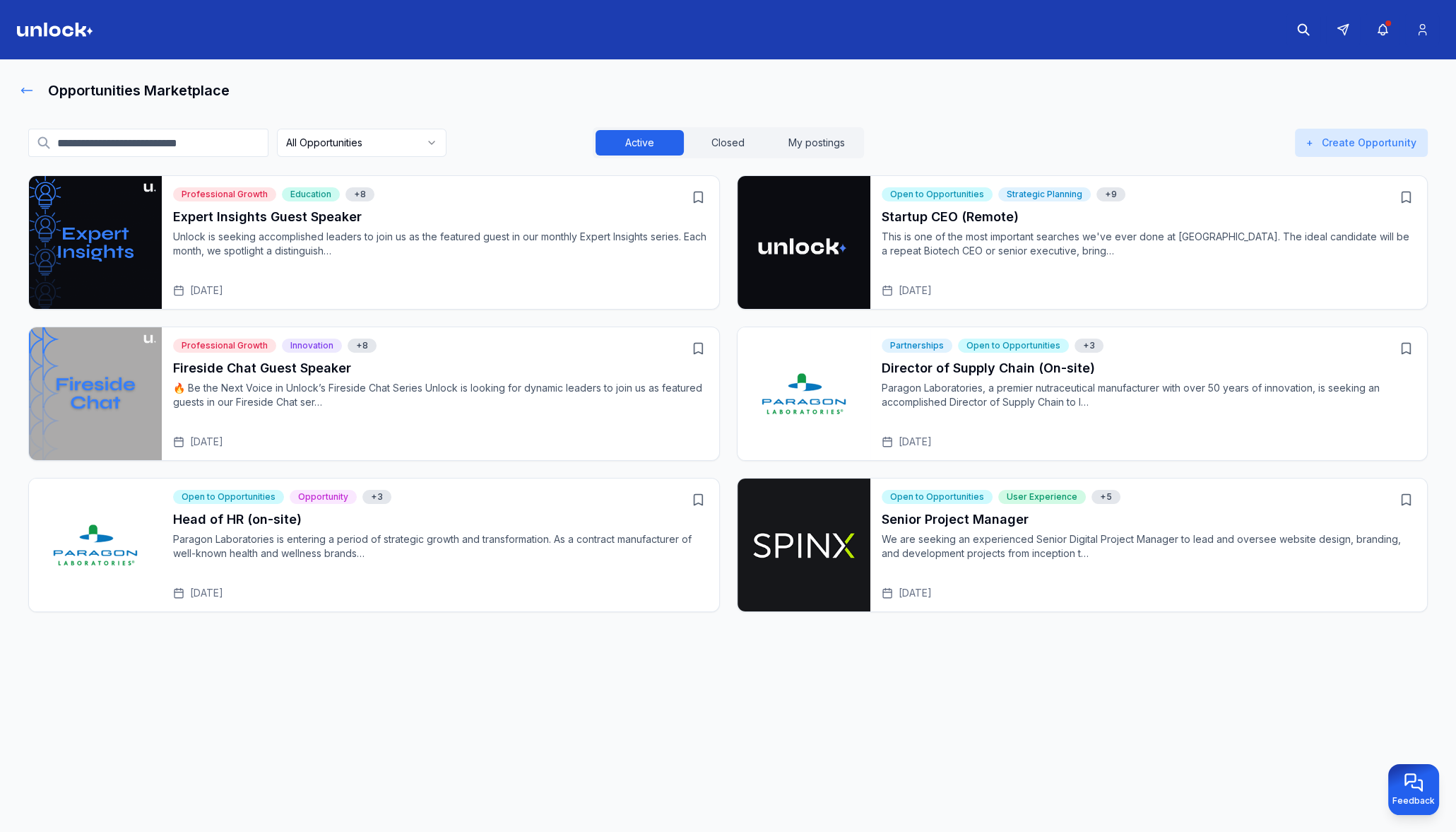
click at [25, 87] on icon at bounding box center [27, 90] width 14 height 14
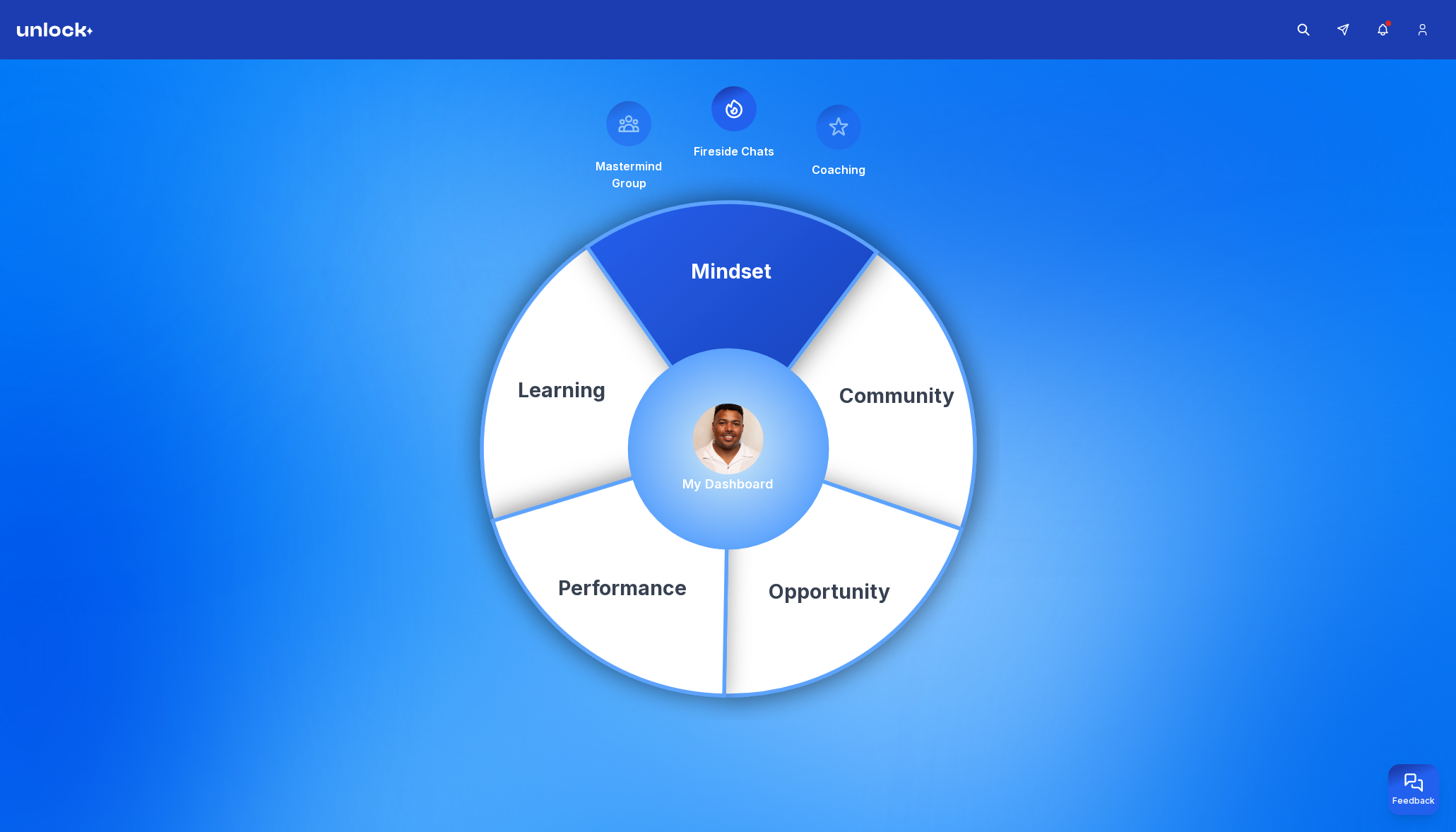
click at [733, 108] on icon at bounding box center [733, 111] width 6 height 6
